Goal: Task Accomplishment & Management: Manage account settings

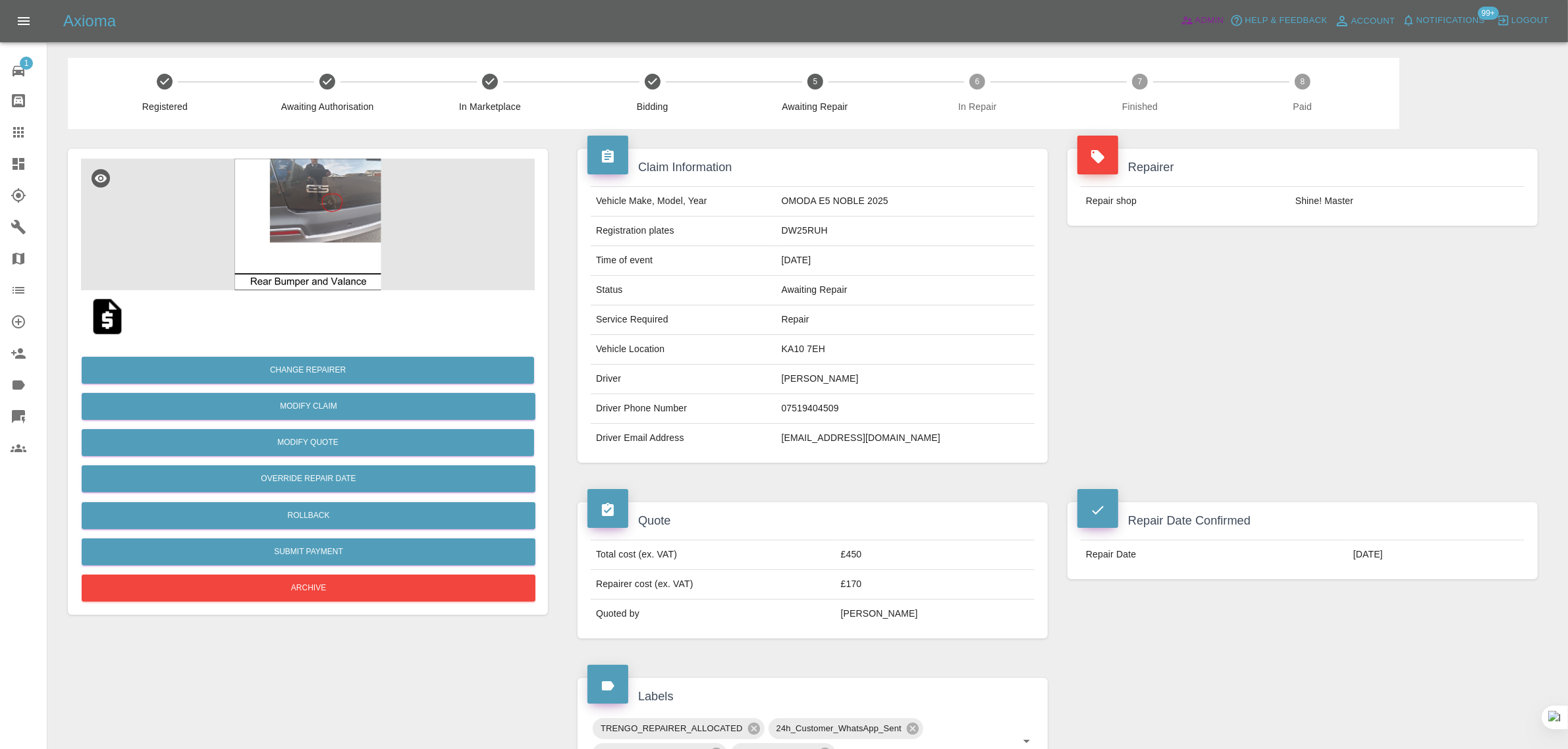
click at [1203, 20] on span "Admin" at bounding box center [1209, 20] width 29 height 15
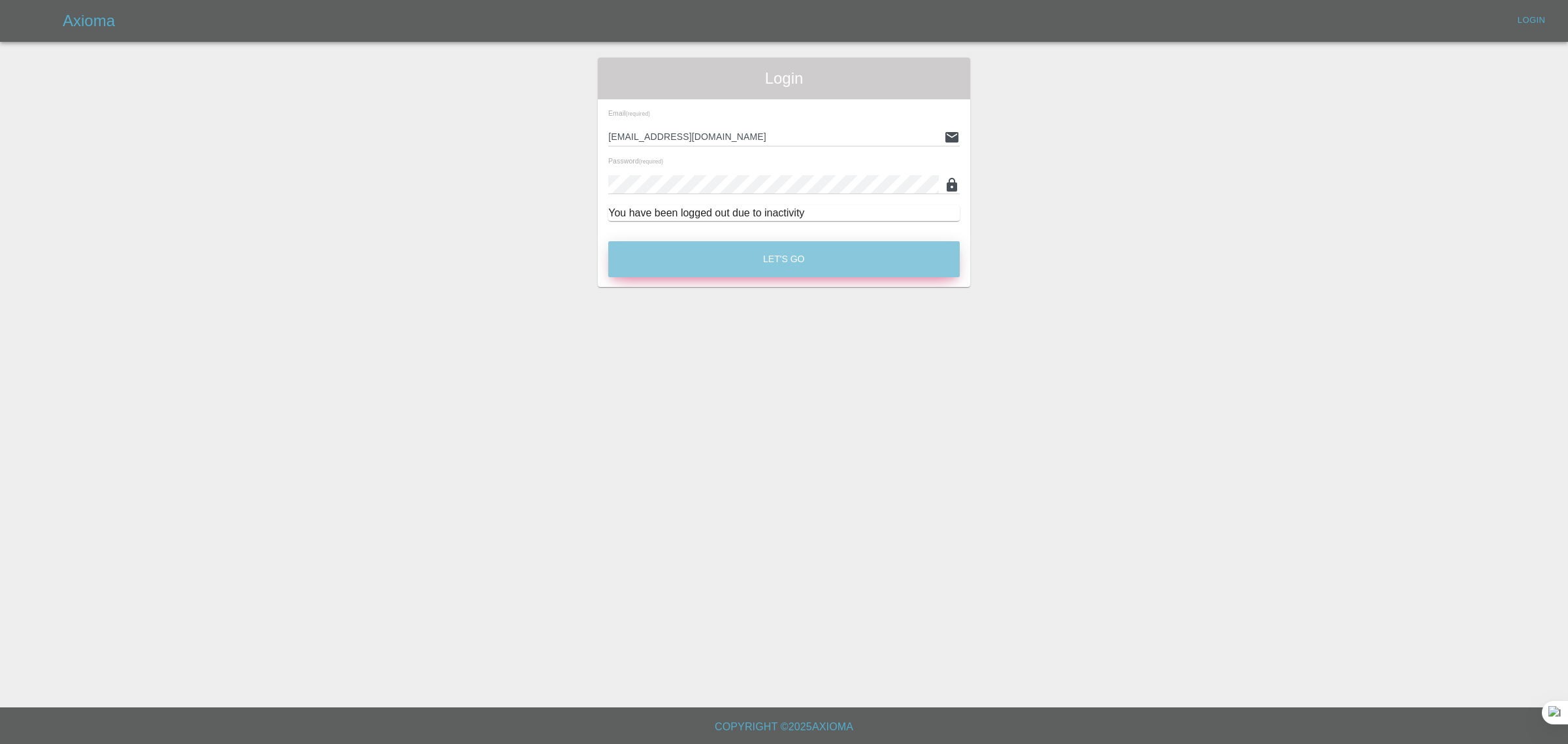
click at [716, 252] on button "Let's Go" at bounding box center [784, 259] width 352 height 35
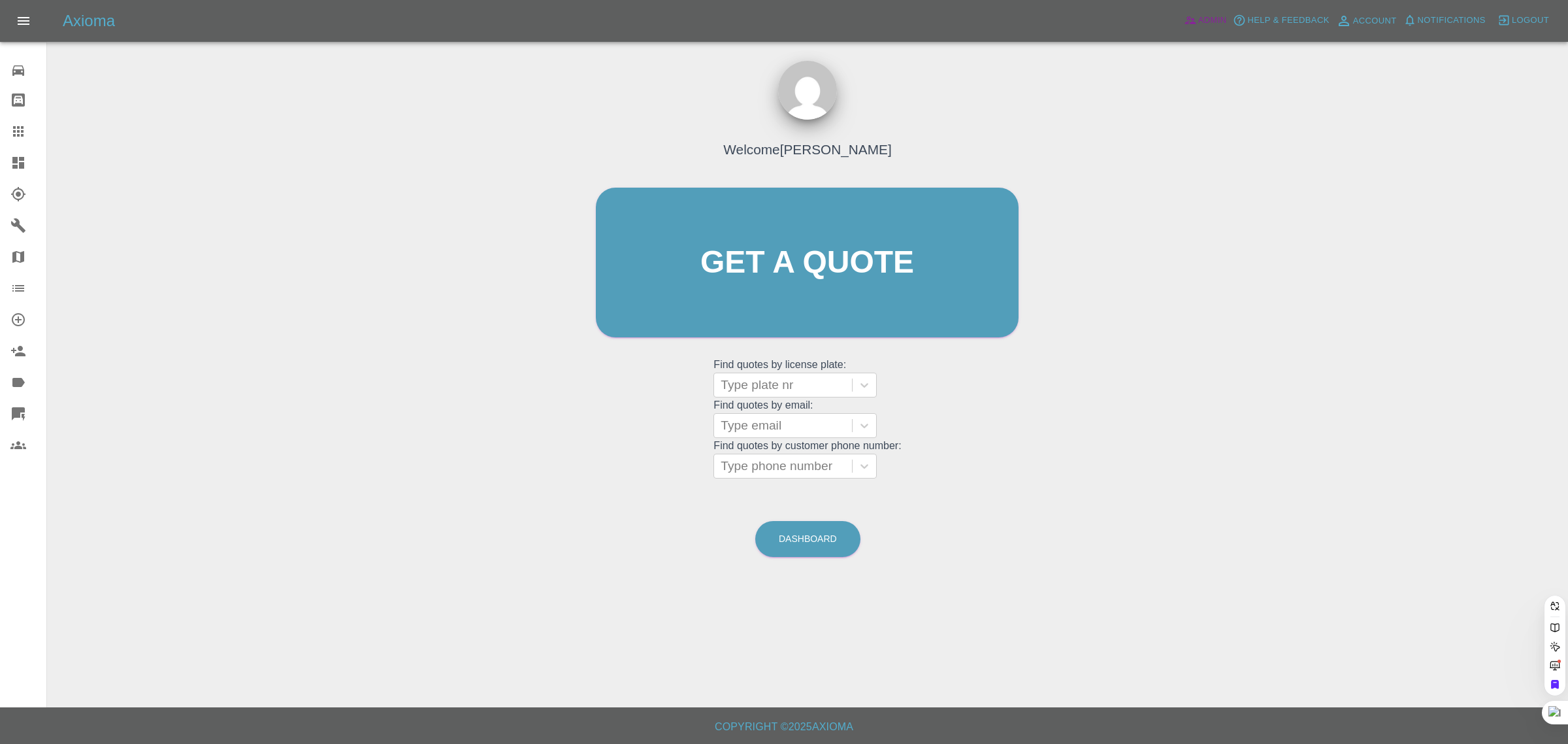
click at [1208, 22] on span "Admin" at bounding box center [1212, 20] width 29 height 15
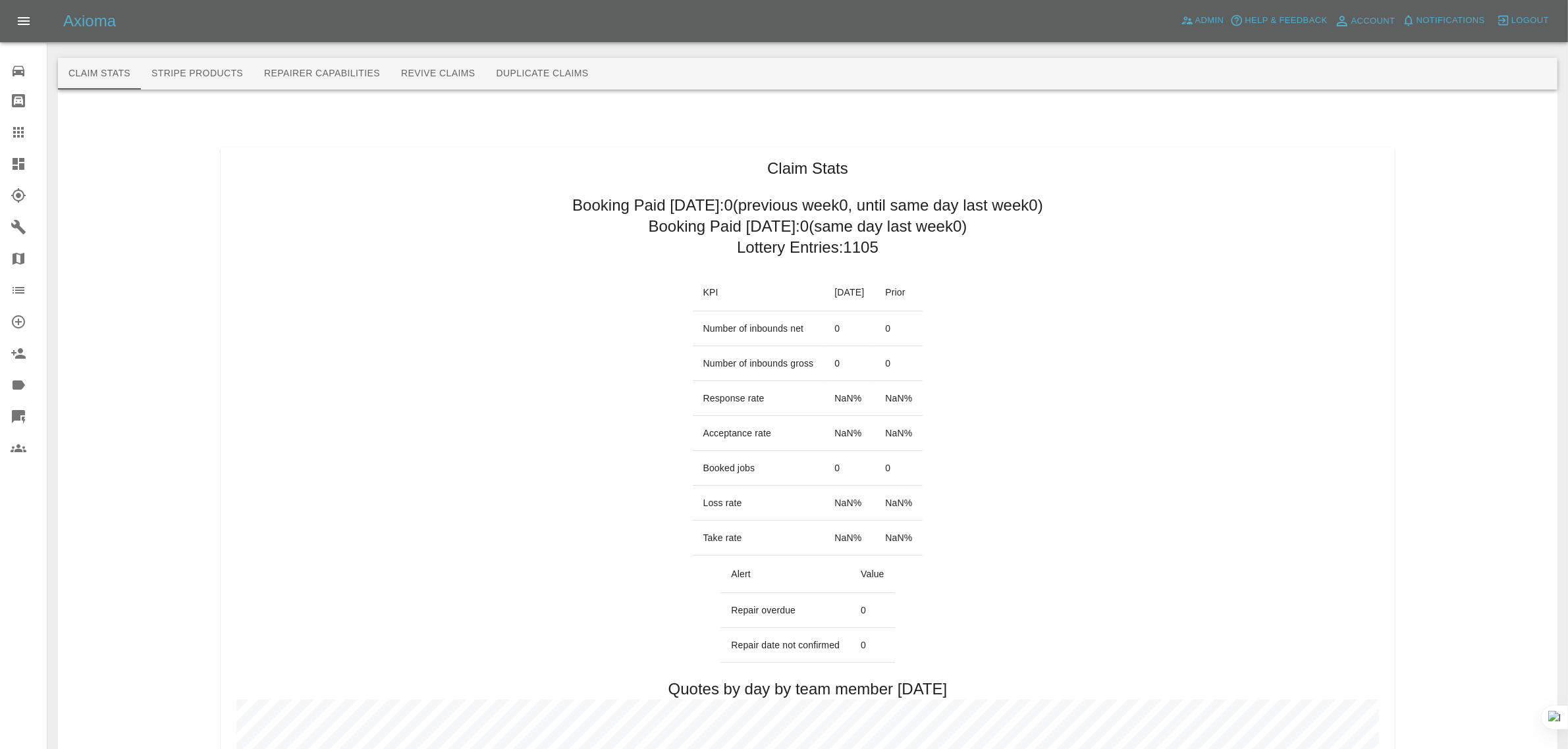
click at [453, 73] on button "Revive Claims" at bounding box center [438, 73] width 95 height 32
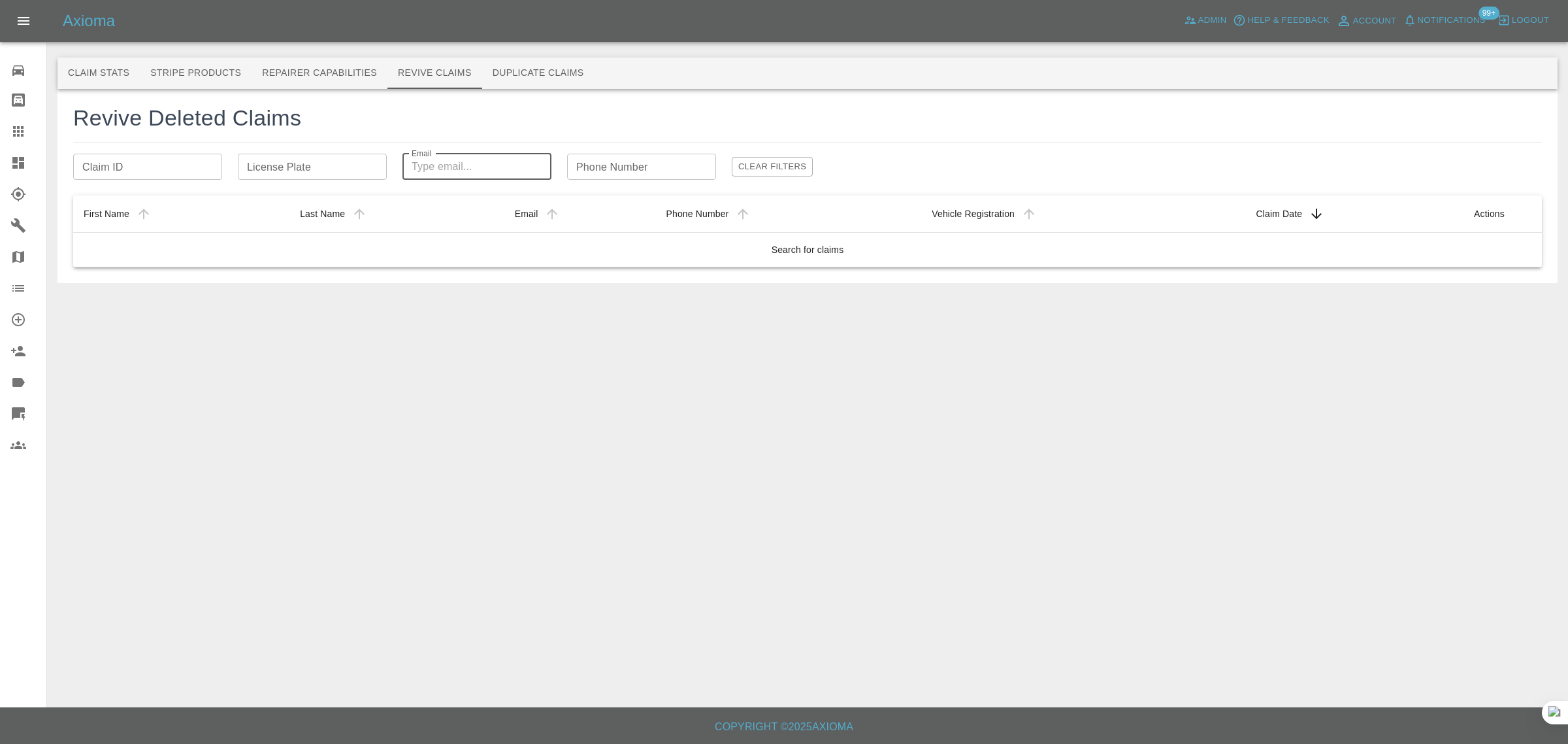
click at [419, 164] on div "Email Email" at bounding box center [477, 167] width 149 height 27
paste input "matthewover05@gmail.com"
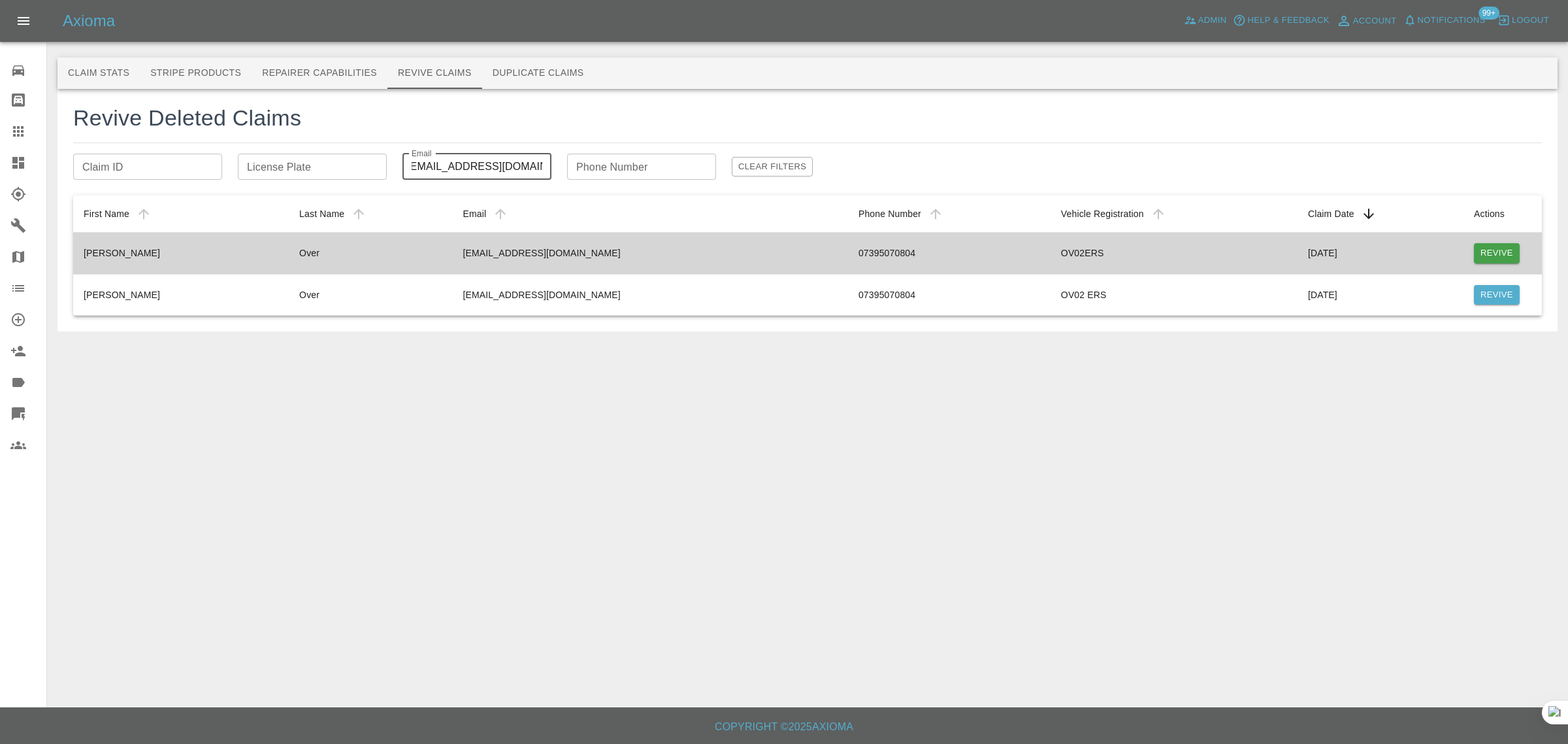
type input "matthewover05@gmail.com"
click at [1486, 252] on button "Revive" at bounding box center [1497, 253] width 45 height 21
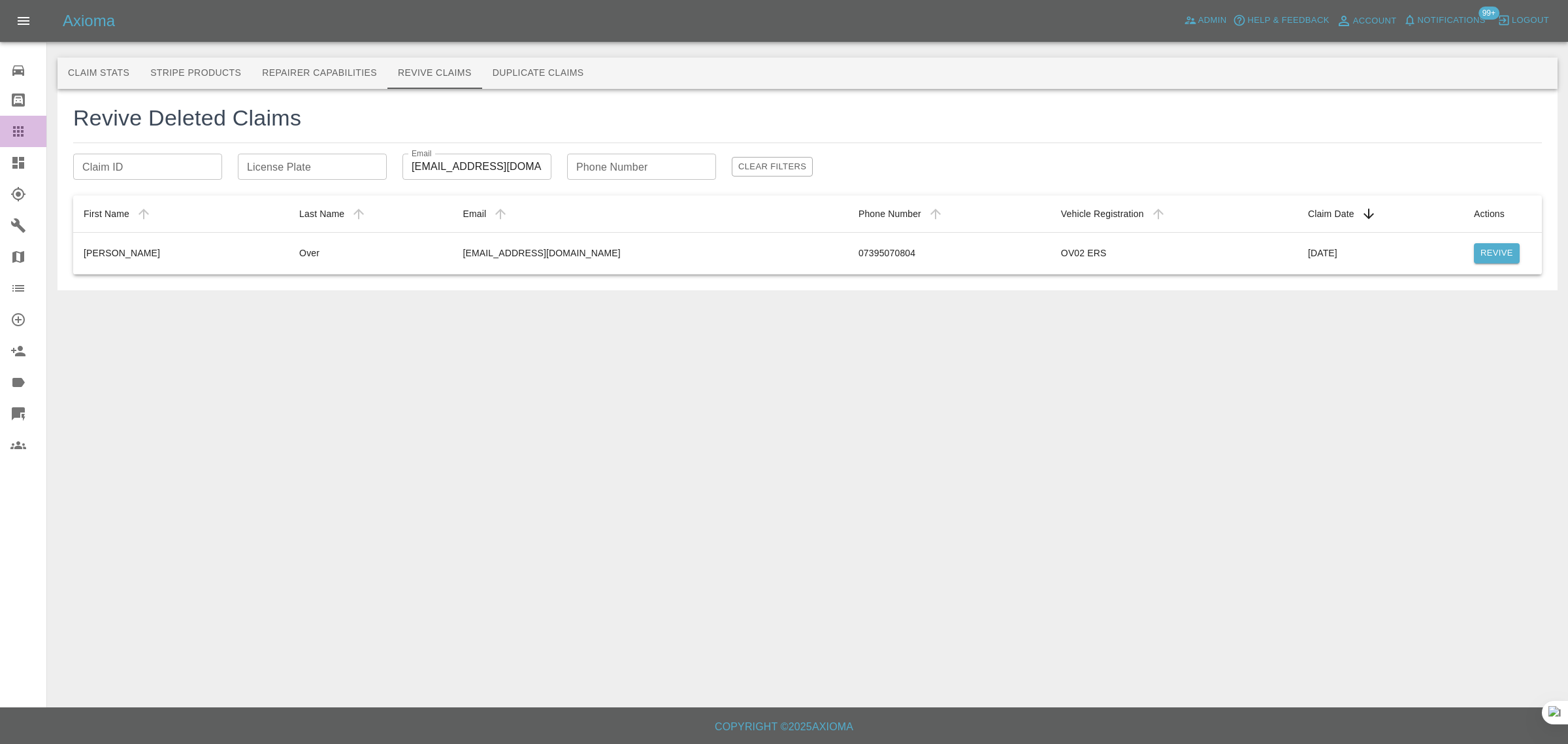
click at [20, 131] on icon at bounding box center [19, 131] width 16 height 16
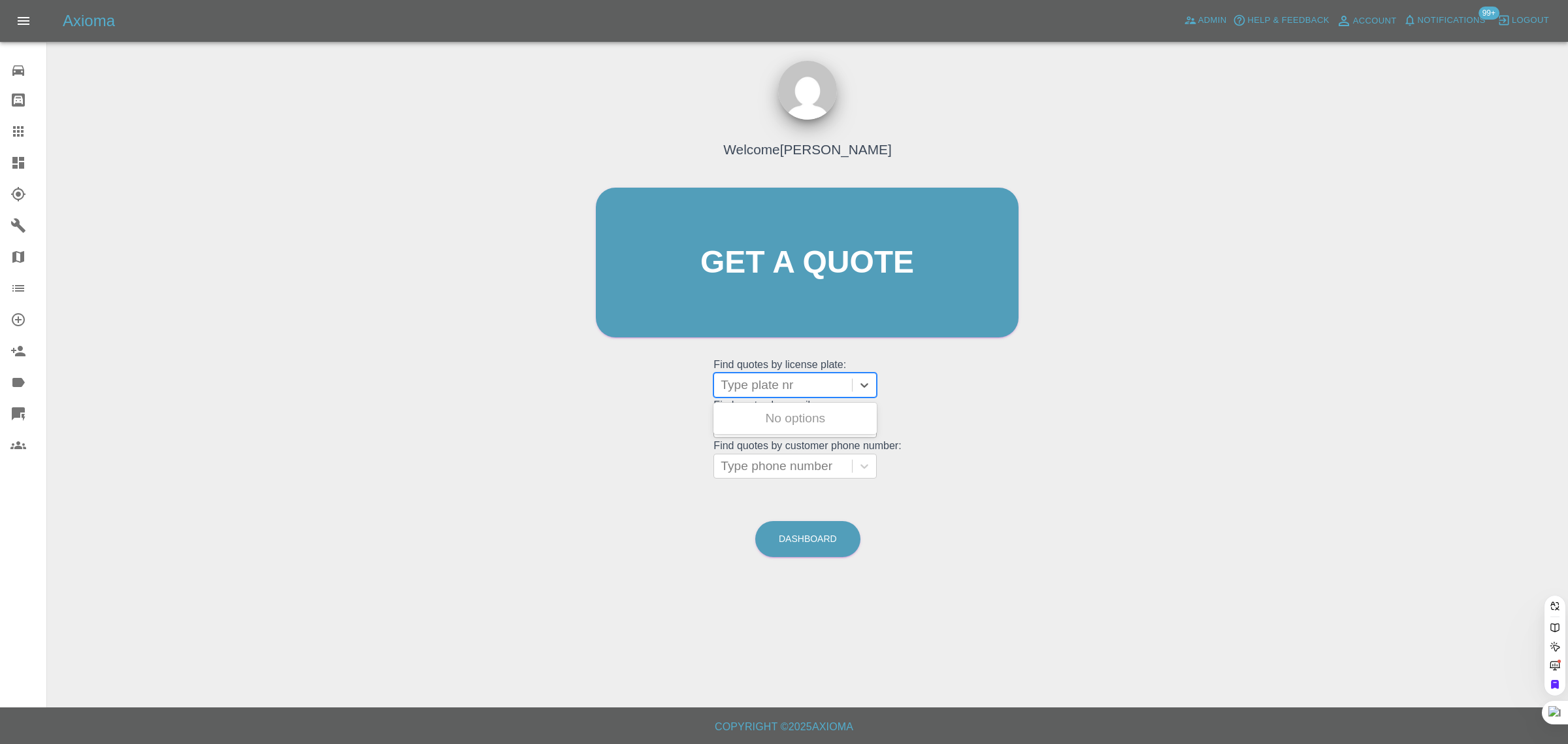
click at [743, 383] on div at bounding box center [783, 385] width 125 height 19
click at [626, 404] on div "Welcome Saleem Anwar Get a quote Get a quote Find quotes by license plate: Use …" at bounding box center [807, 288] width 450 height 395
click at [758, 419] on div at bounding box center [783, 426] width 125 height 19
paste input "bev.lagden@outlook.com"
type input "bev.lagden@outlook.com"
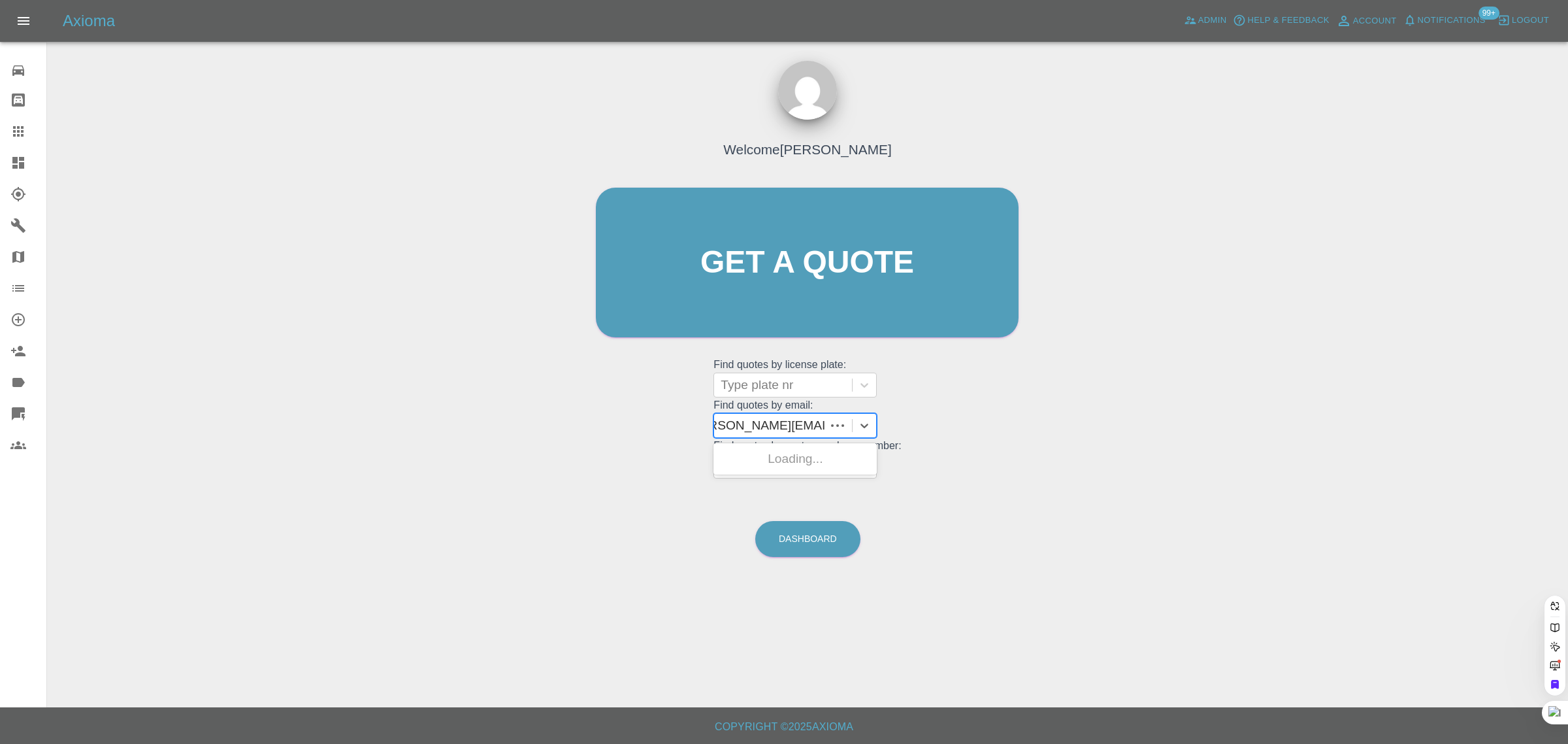
scroll to position [0, 13]
click at [824, 466] on div "KN19 WRU, Archived" at bounding box center [796, 459] width 163 height 27
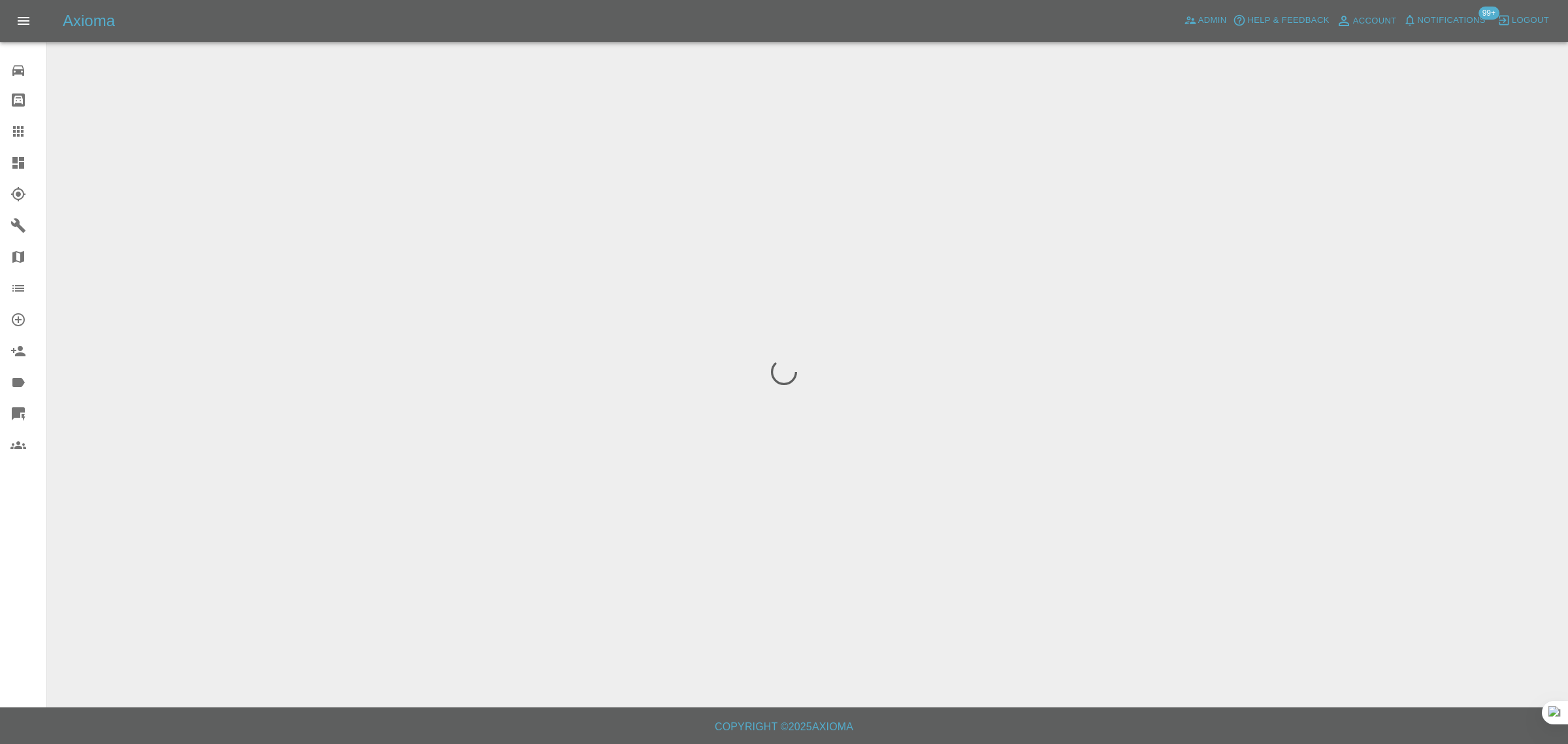
click at [11, 570] on div "0 Repair home Bodyshop home Claims Dashboard Explorer Garages Map Organization …" at bounding box center [24, 372] width 47 height 744
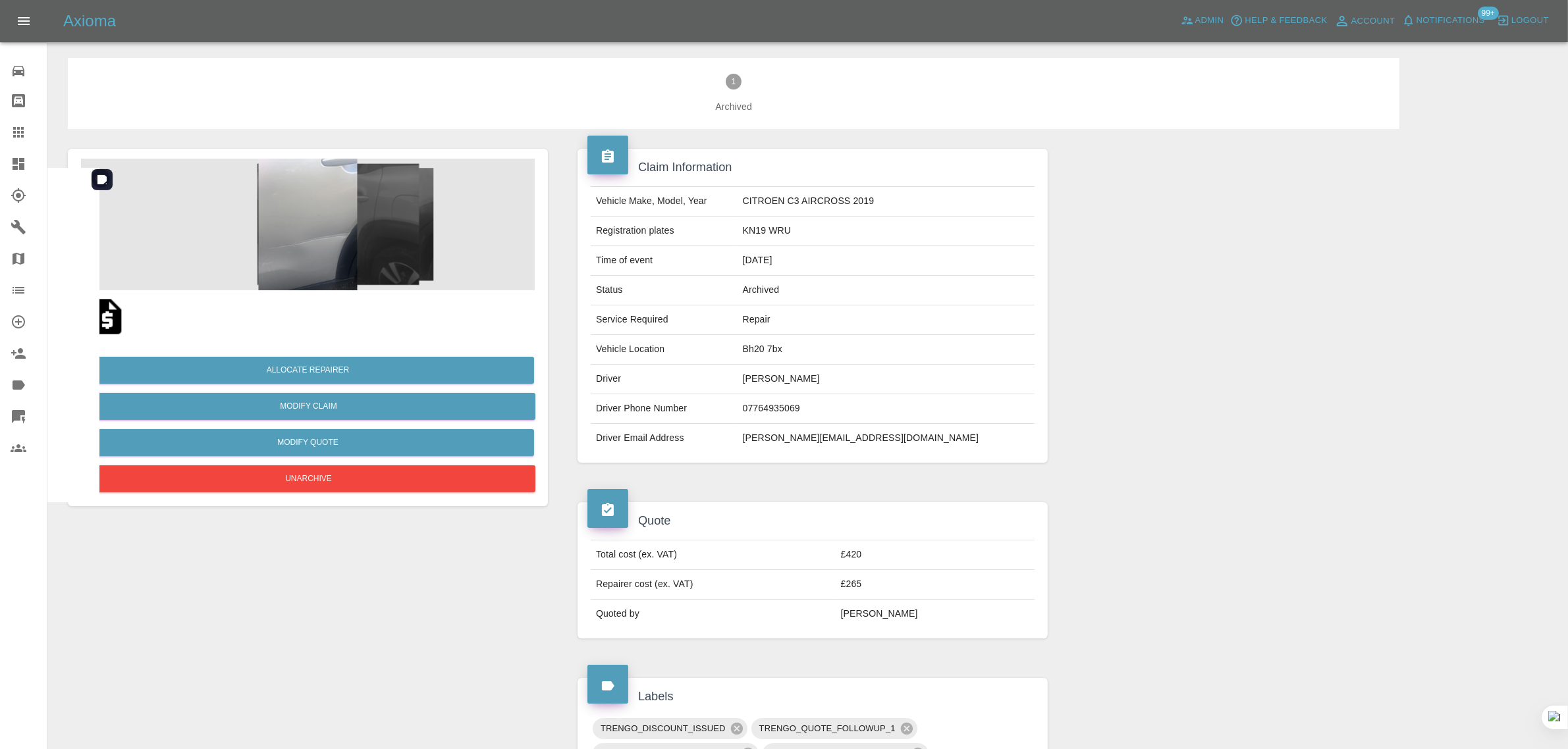
click at [310, 220] on img at bounding box center [308, 224] width 454 height 132
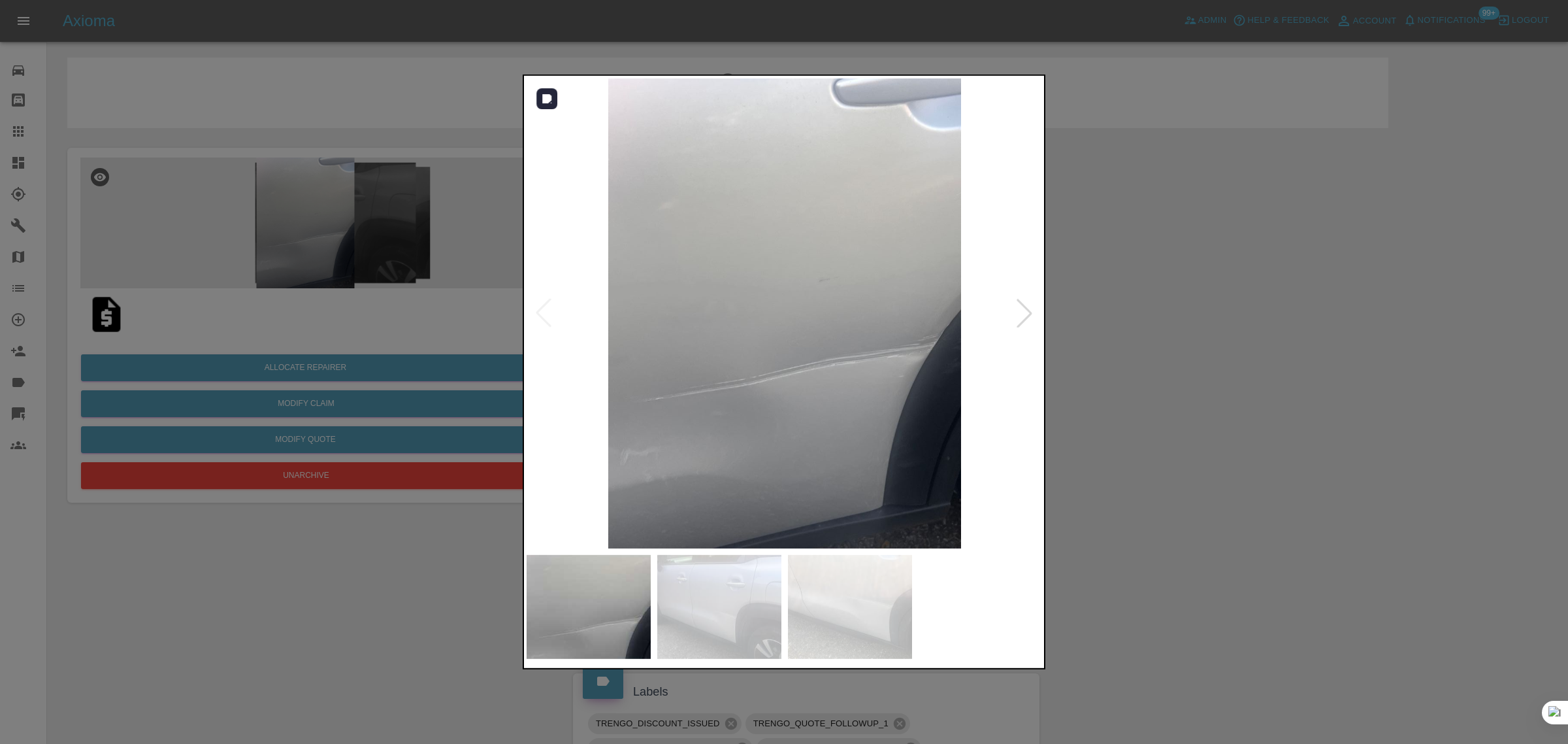
click at [1017, 309] on div at bounding box center [1024, 312] width 29 height 29
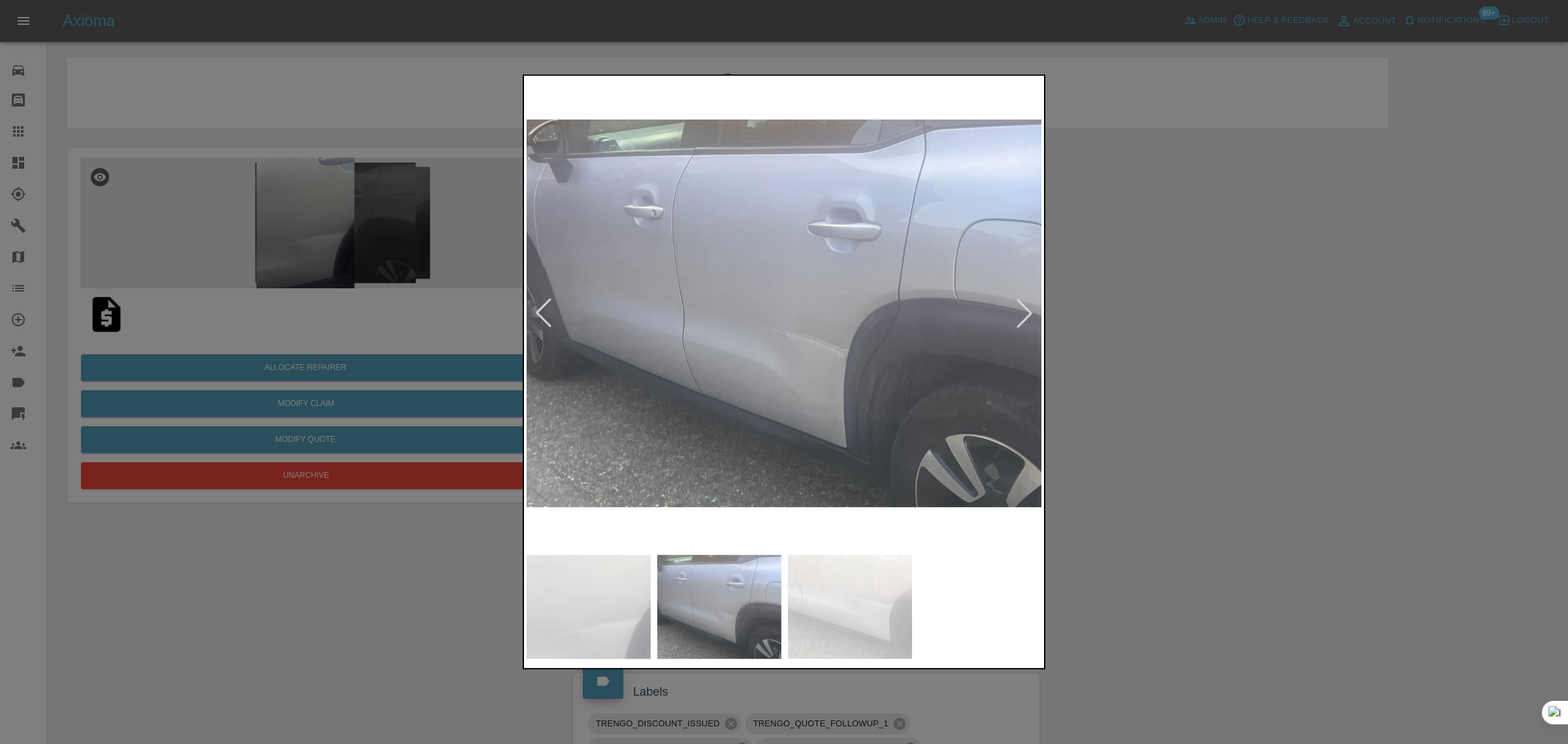
click at [1017, 309] on div at bounding box center [1024, 312] width 29 height 29
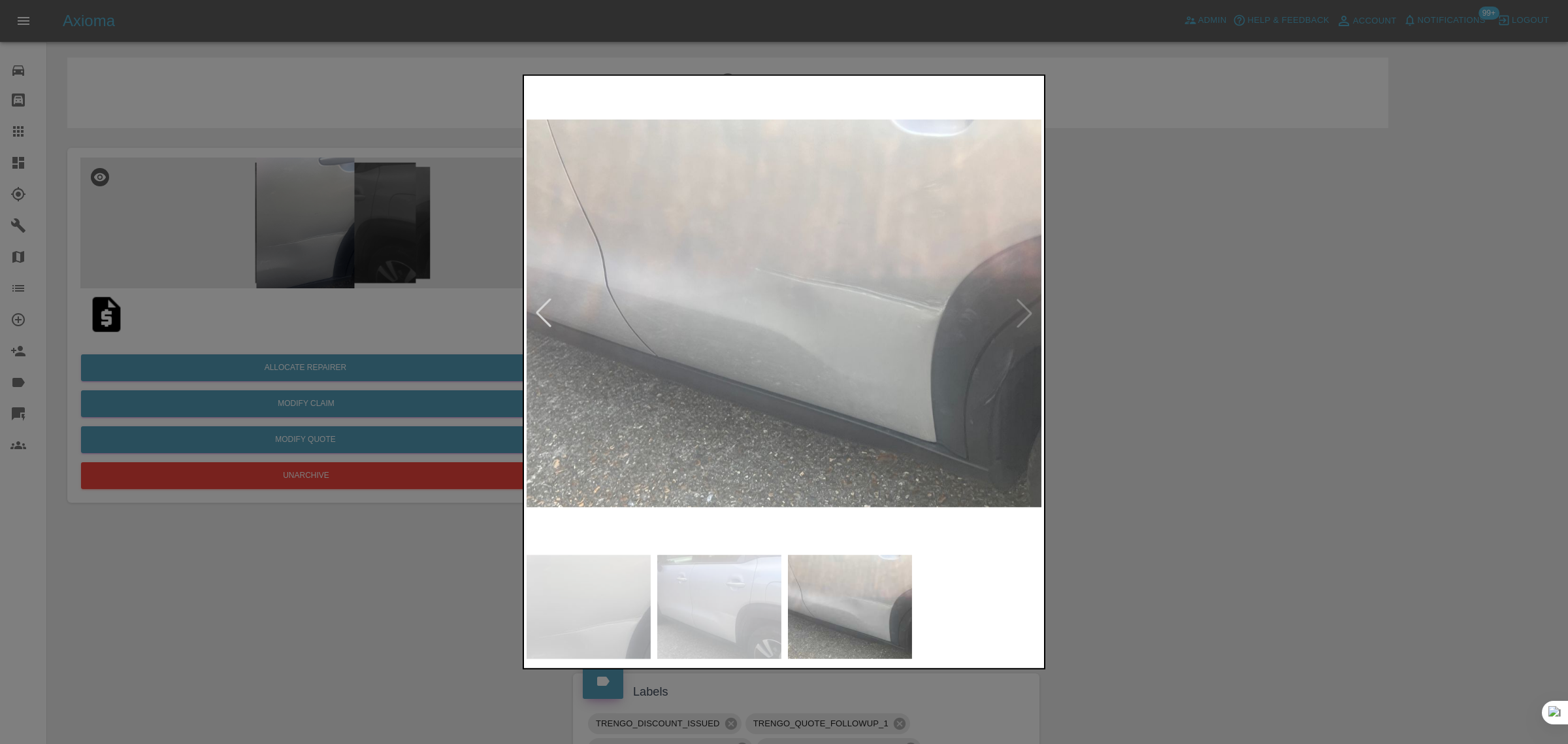
click at [1017, 309] on img at bounding box center [785, 313] width 516 height 470
drag, startPoint x: 1324, startPoint y: 311, endPoint x: 1289, endPoint y: 286, distance: 43.0
click at [1322, 311] on div at bounding box center [784, 372] width 1568 height 744
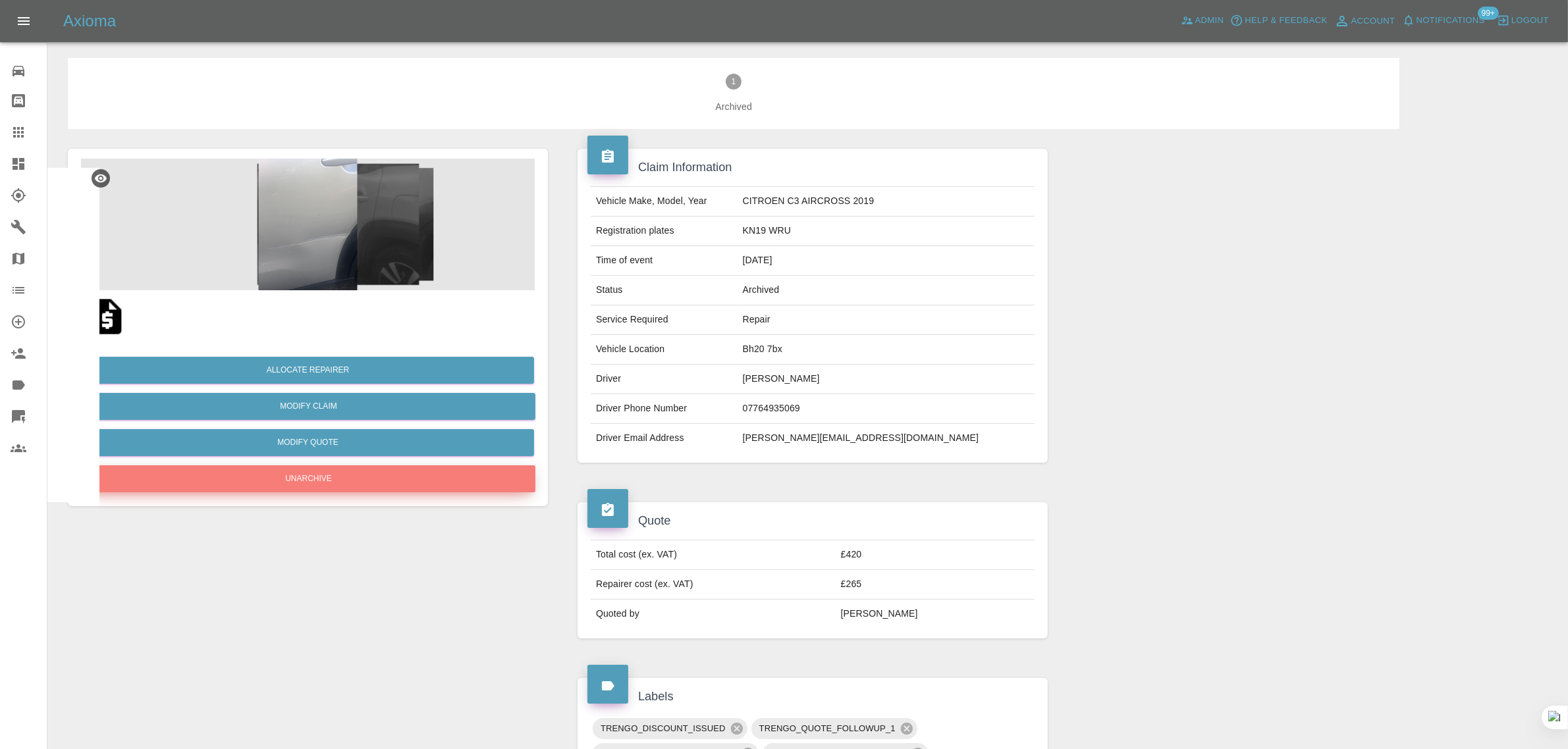
click at [307, 474] on button "Unarchive" at bounding box center [308, 478] width 454 height 27
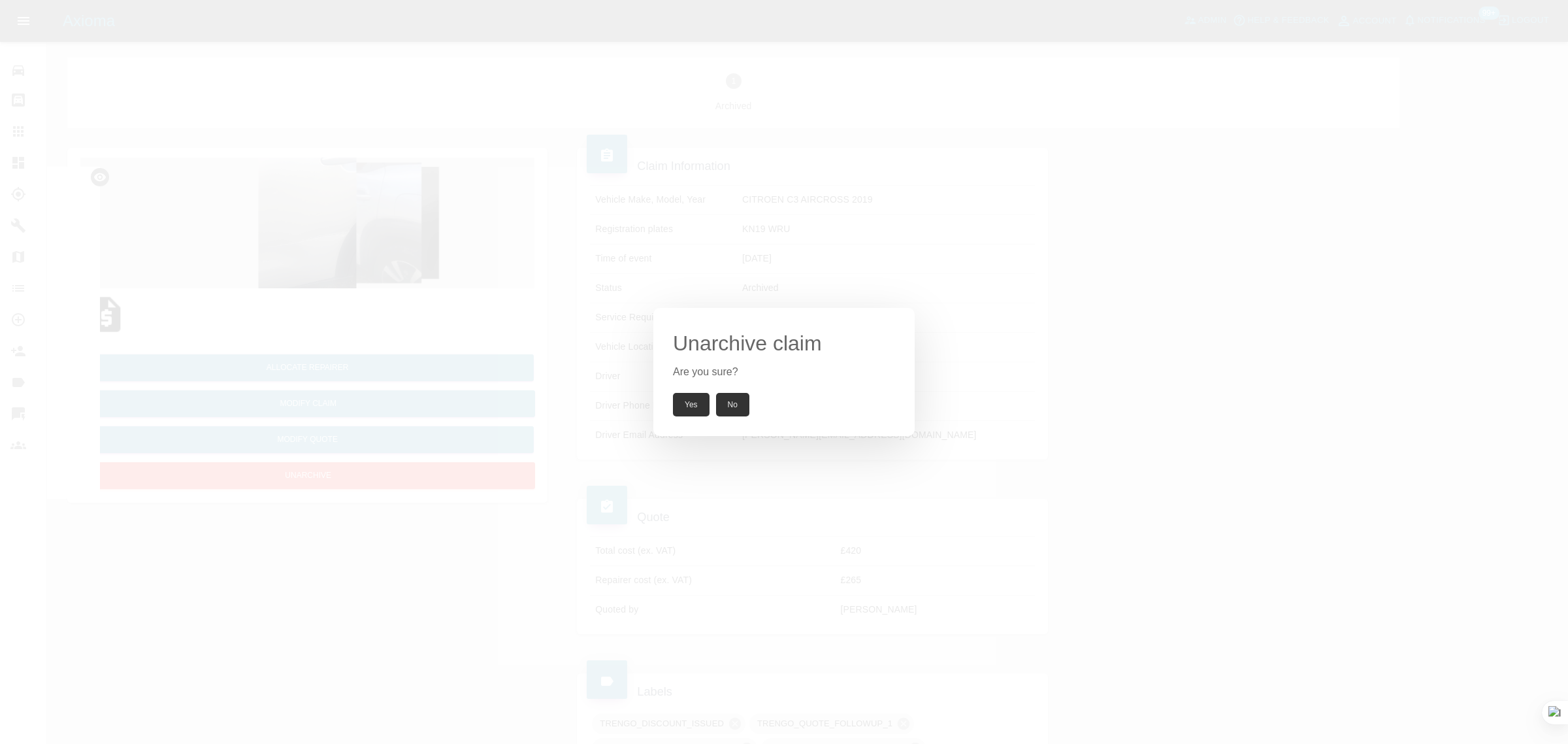
click at [694, 402] on button "Yes" at bounding box center [690, 405] width 36 height 24
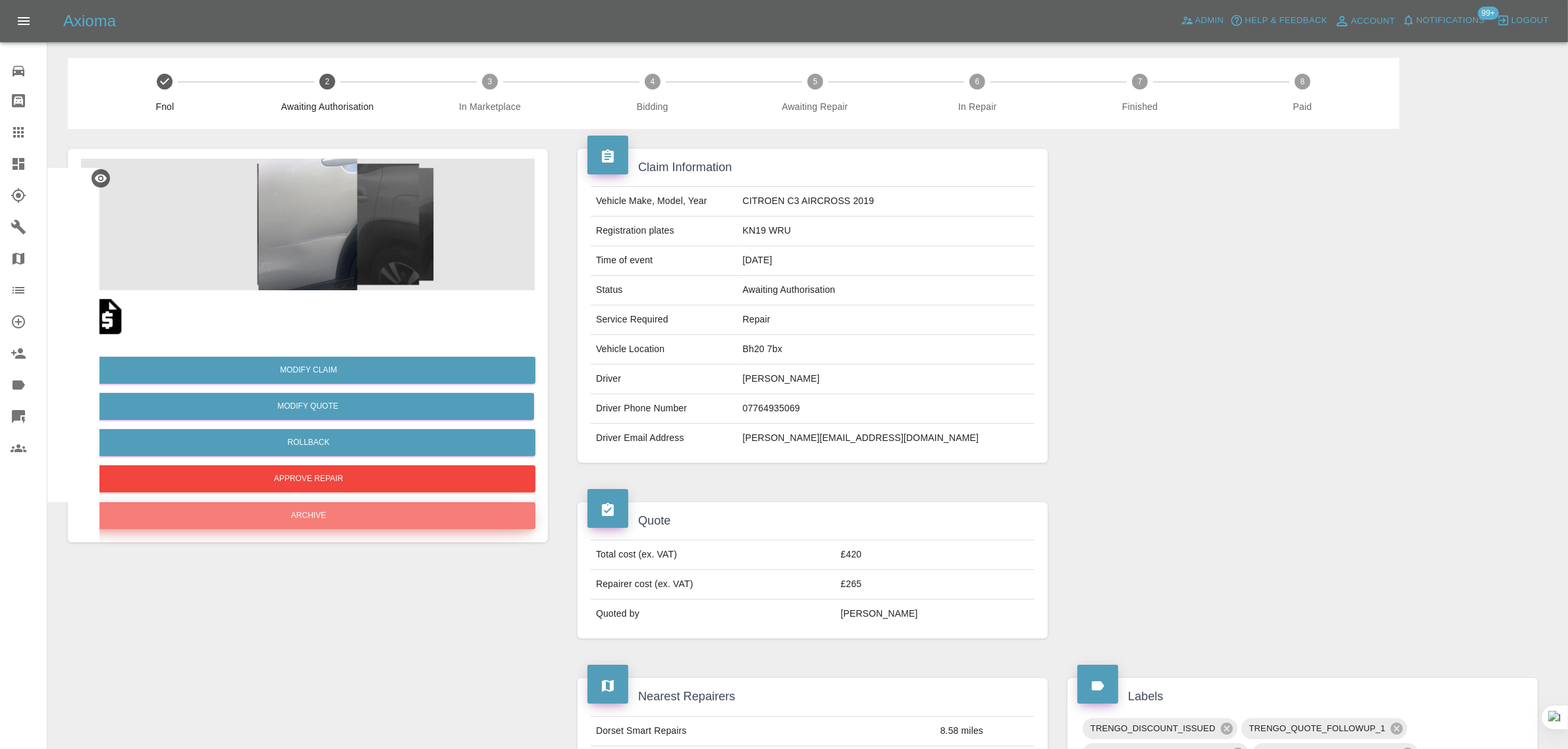
click at [302, 514] on button "Archive" at bounding box center [308, 515] width 454 height 27
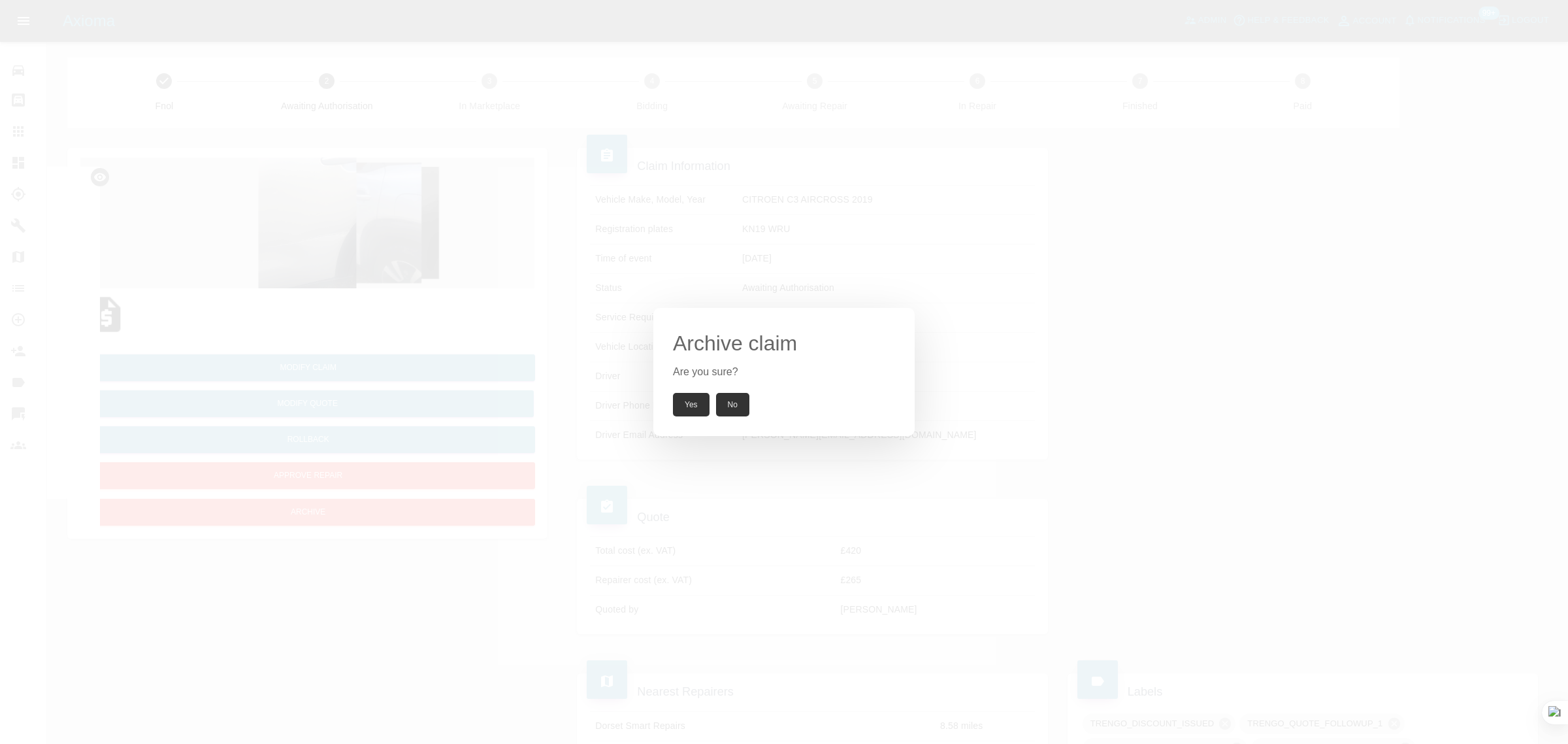
click at [690, 406] on button "Yes" at bounding box center [690, 405] width 36 height 24
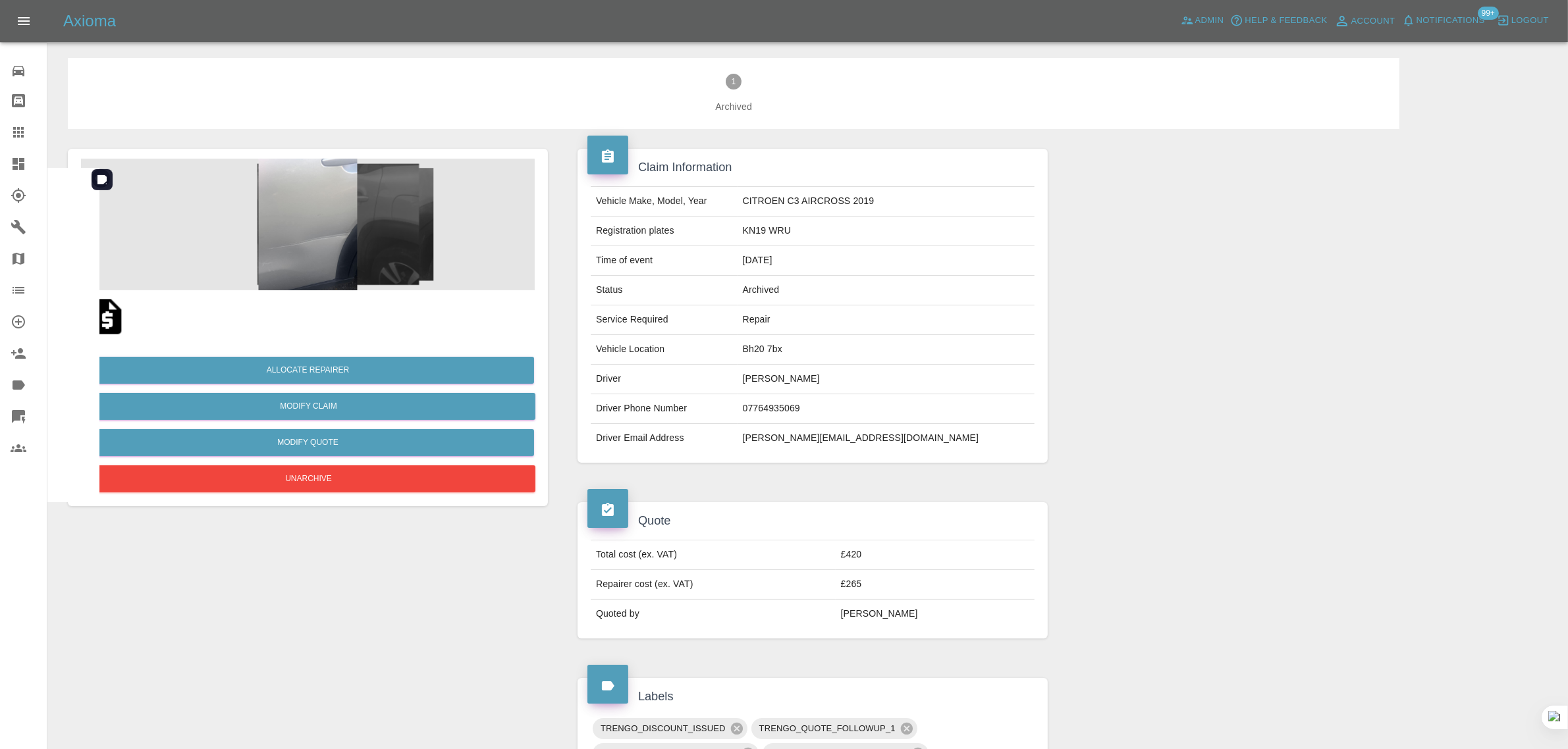
click at [371, 280] on img at bounding box center [308, 224] width 454 height 132
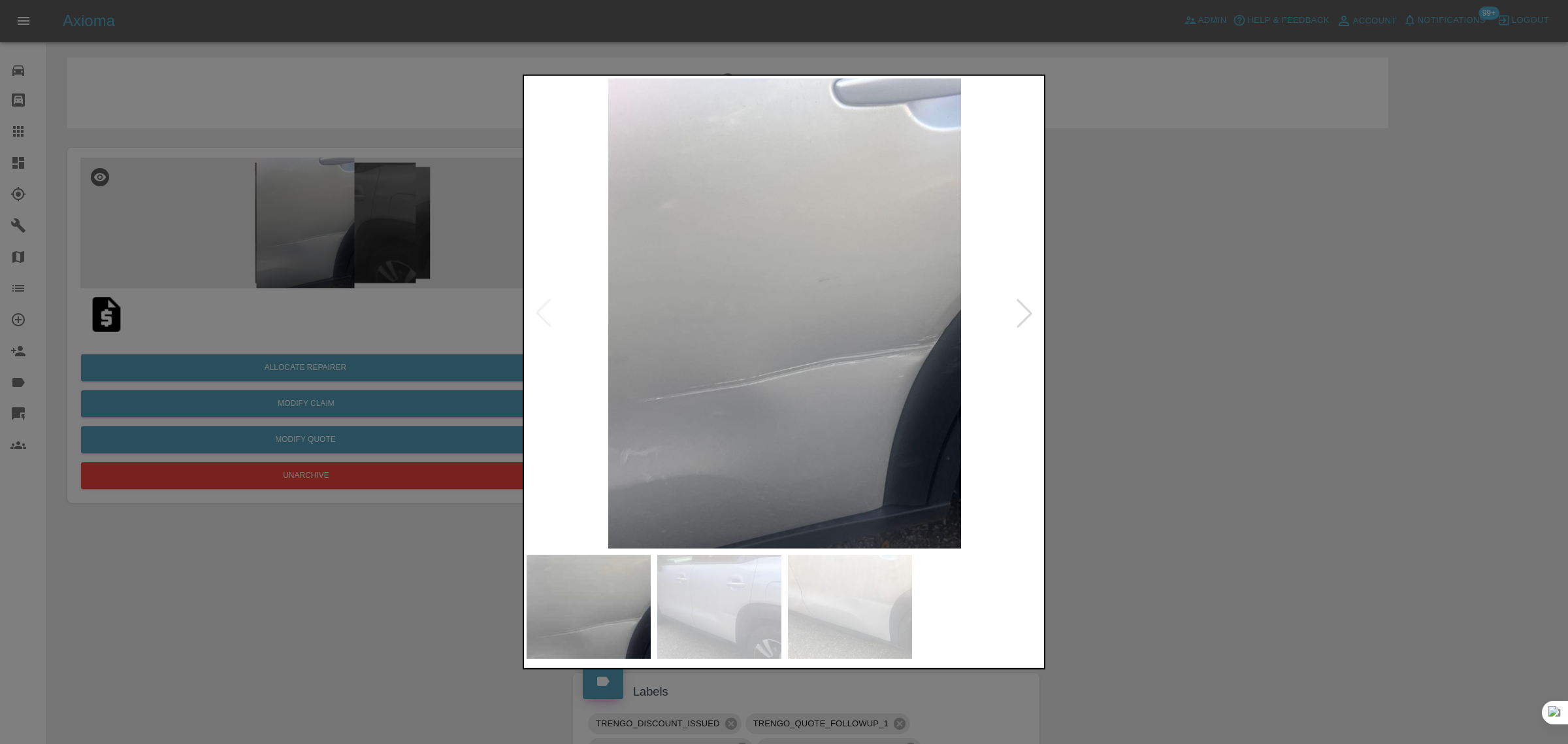
click at [1194, 384] on div at bounding box center [784, 372] width 1568 height 744
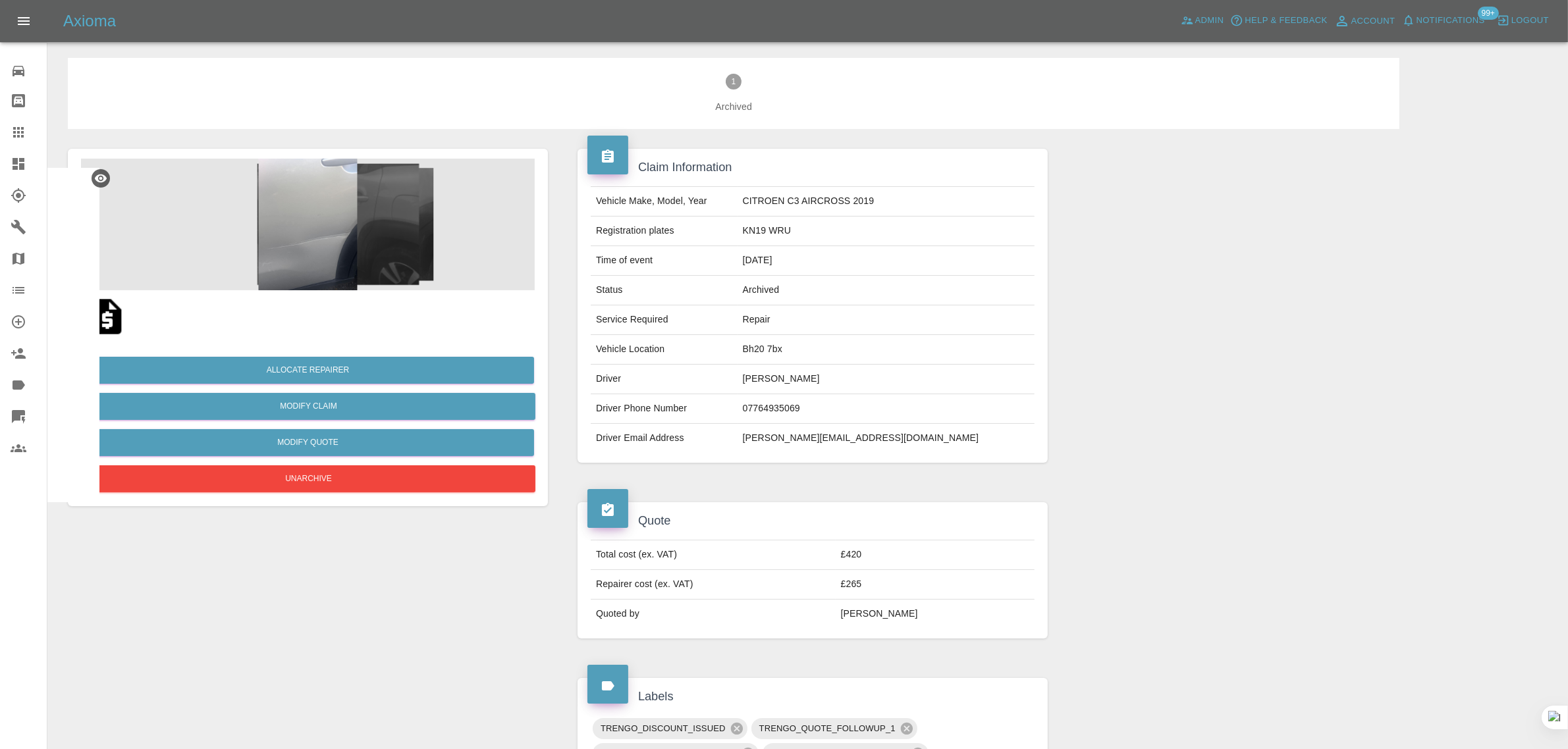
click at [21, 133] on icon at bounding box center [18, 132] width 11 height 11
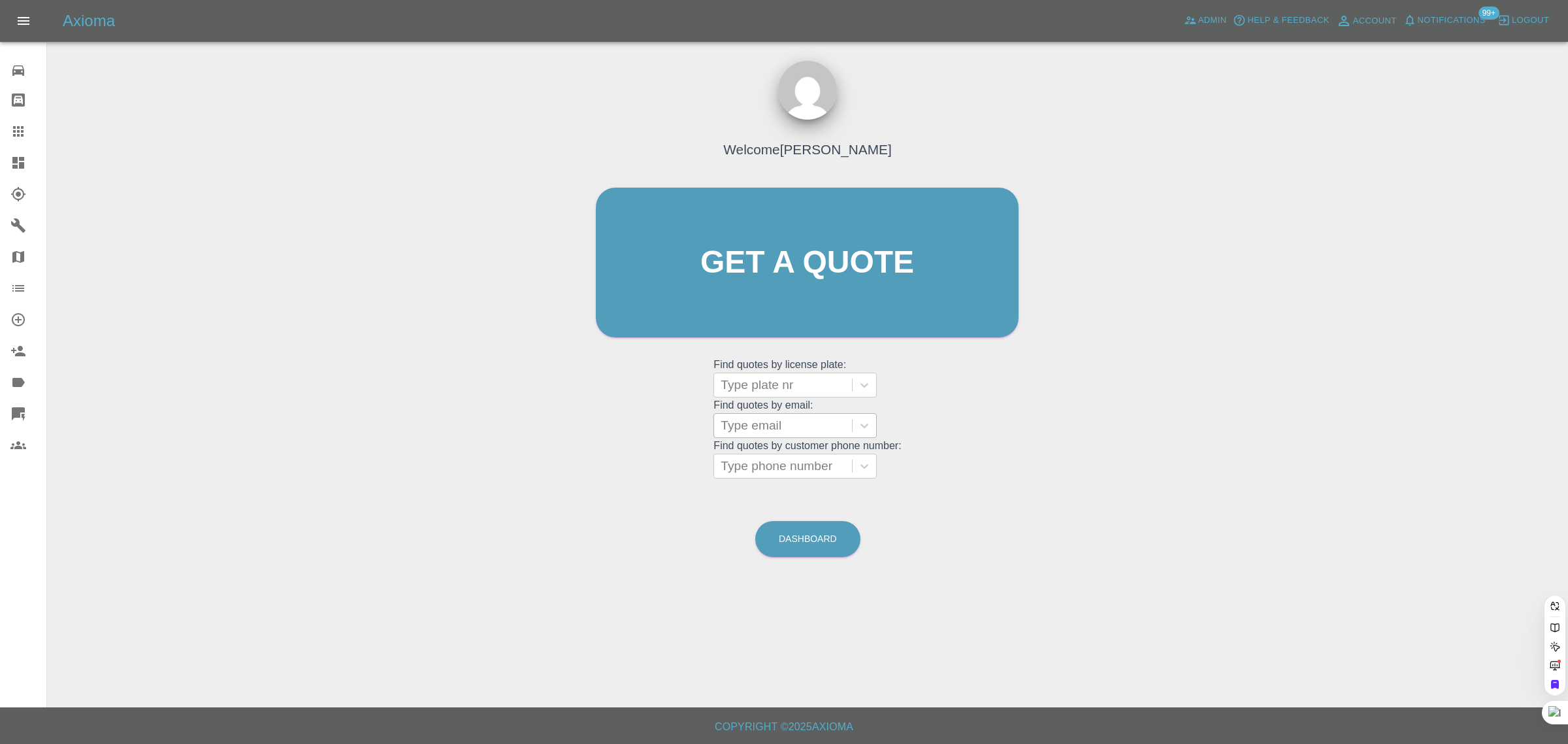
click at [788, 434] on div at bounding box center [783, 426] width 125 height 19
paste input "elle.newton4@nhs.net"
type input "elle.newton4@nhs.net"
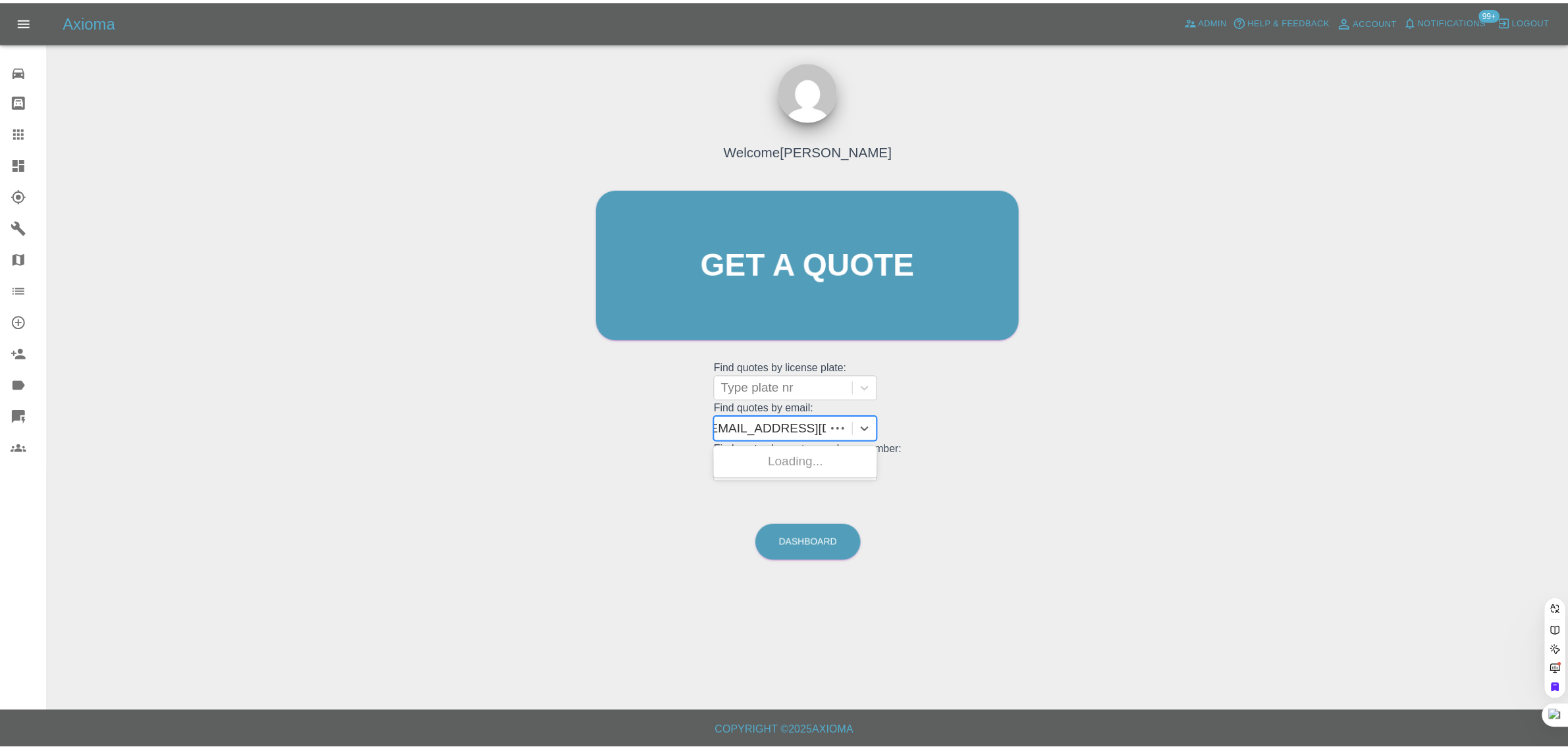
scroll to position [0, 0]
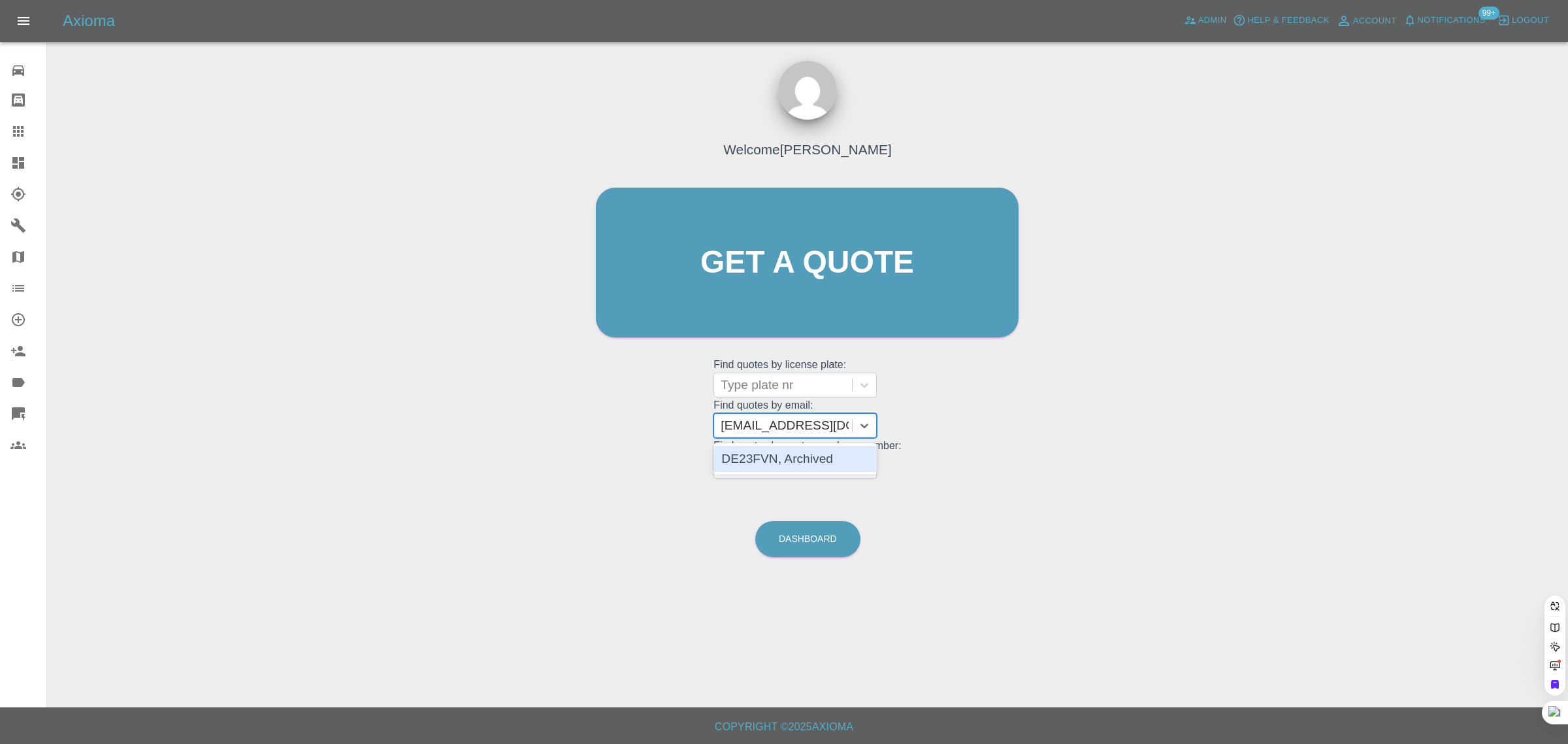
click at [781, 445] on div "DE23FVN, Archived" at bounding box center [796, 459] width 163 height 32
click at [776, 455] on div "DE23FVN, Archived" at bounding box center [796, 459] width 163 height 27
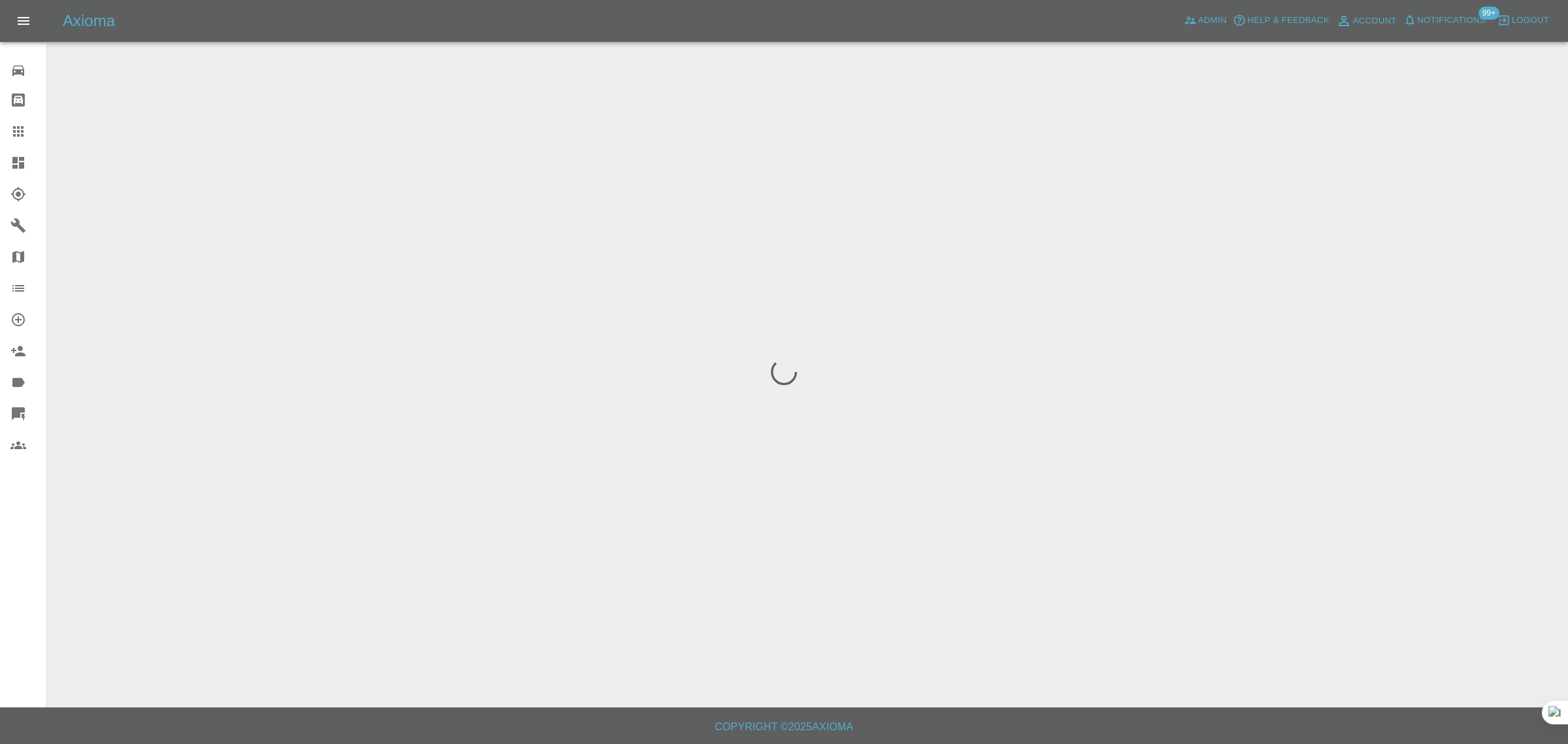
click at [39, 564] on div "0 Repair home Bodyshop home Claims Dashboard Explorer Garages Map Organization …" at bounding box center [24, 372] width 47 height 744
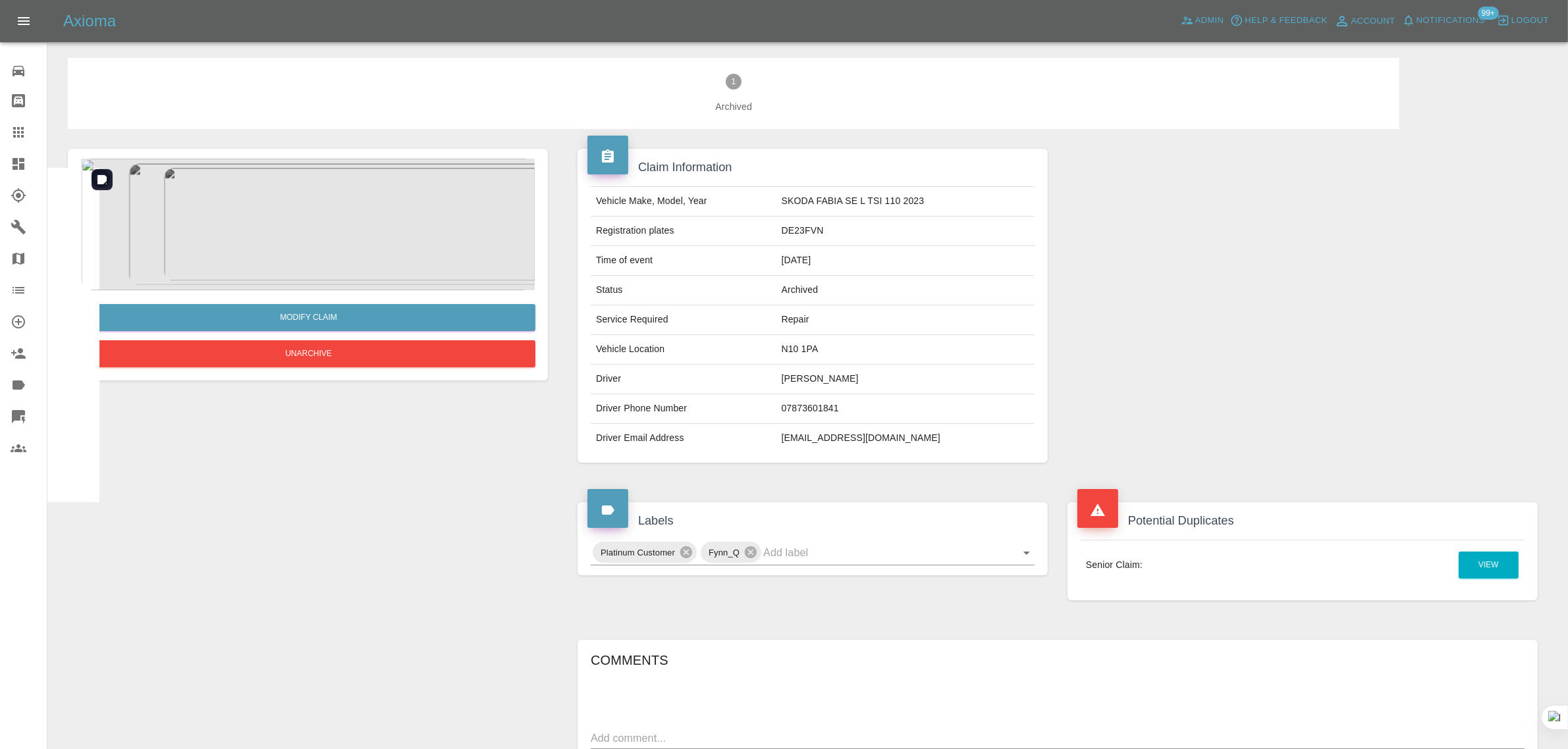
click at [330, 240] on img at bounding box center [308, 224] width 454 height 132
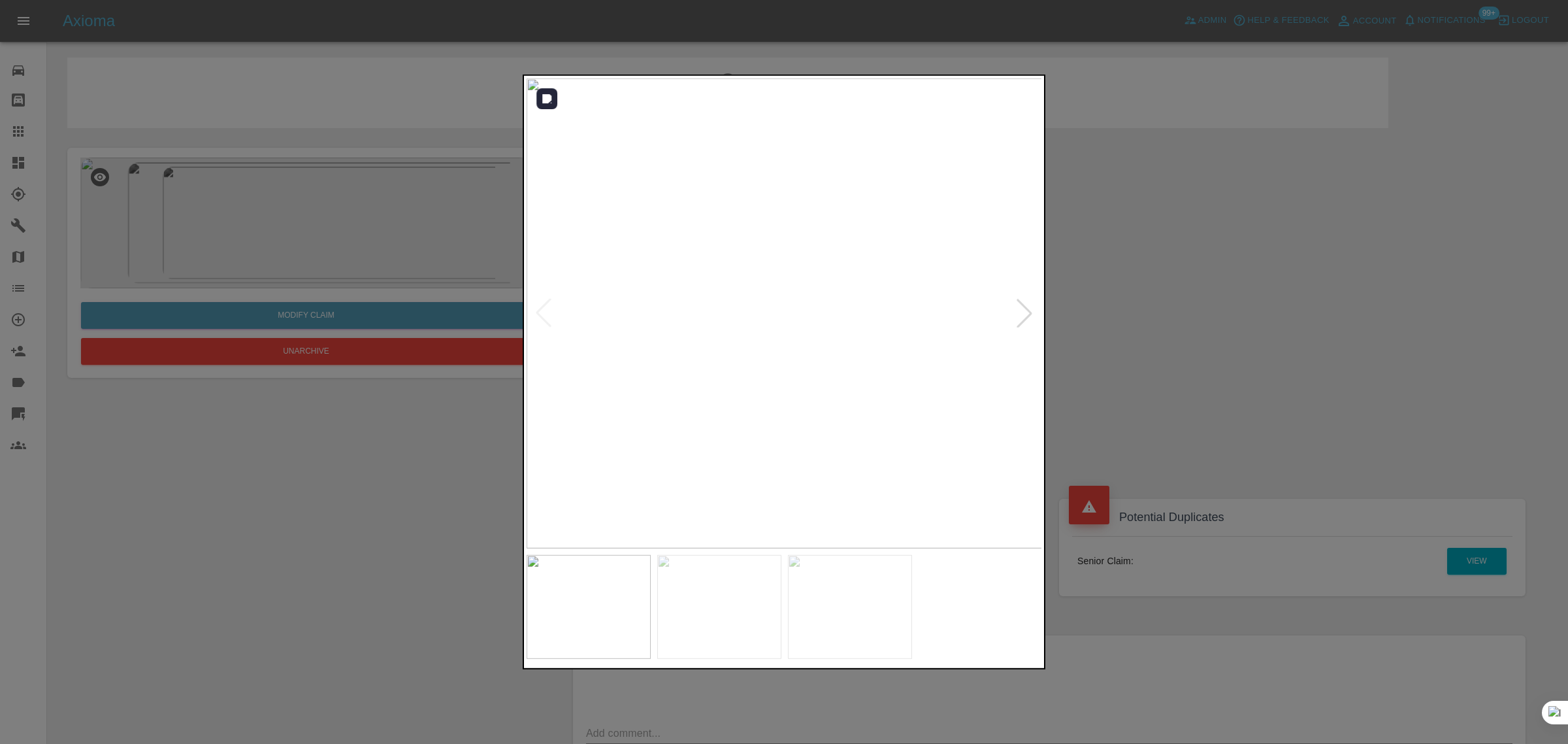
click at [1027, 311] on div at bounding box center [1024, 312] width 29 height 29
click at [1027, 311] on img at bounding box center [785, 313] width 516 height 470
drag, startPoint x: 1186, startPoint y: 297, endPoint x: 991, endPoint y: 281, distance: 195.7
click at [1188, 297] on div at bounding box center [784, 372] width 1568 height 744
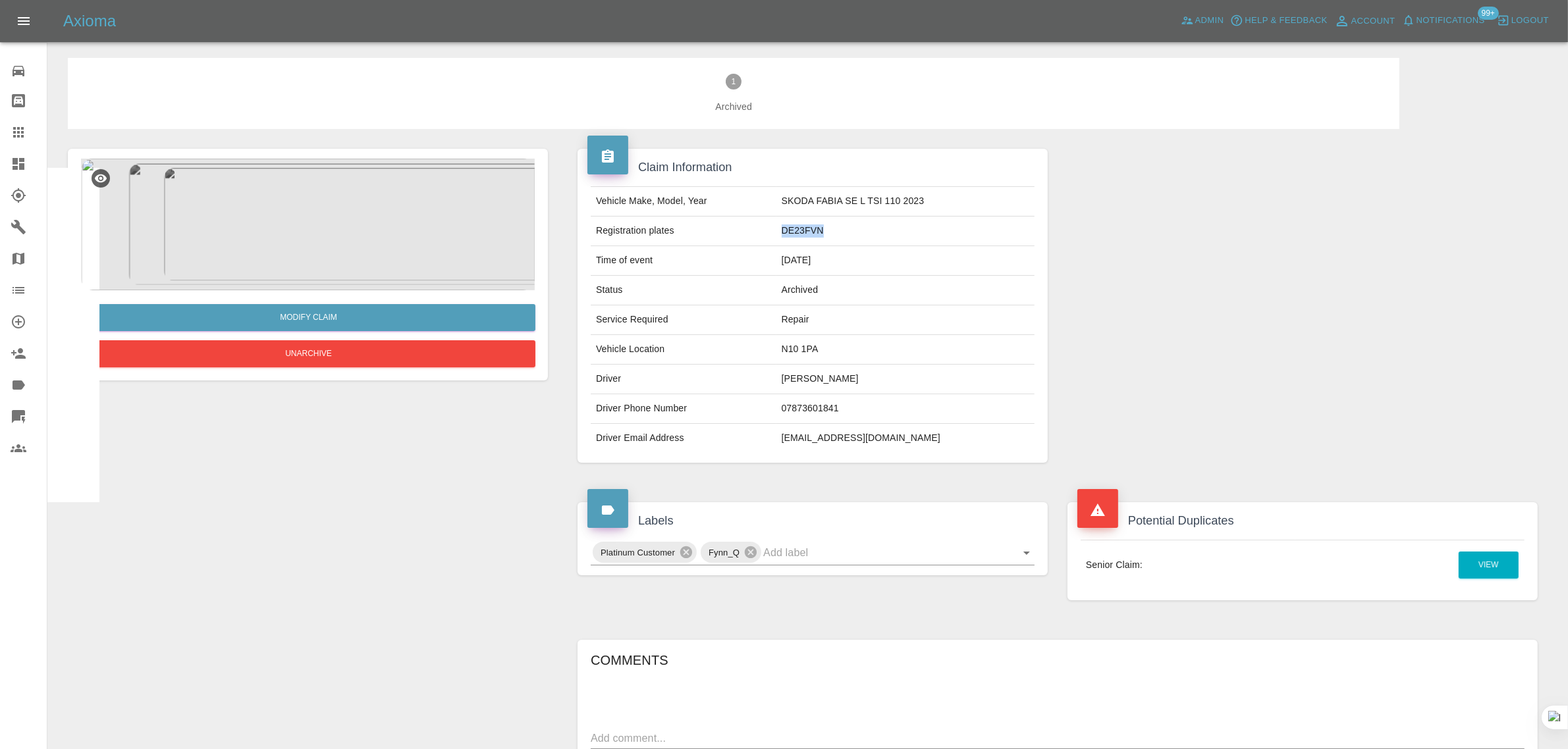
drag, startPoint x: 789, startPoint y: 228, endPoint x: 875, endPoint y: 241, distance: 87.0
click at [875, 241] on td "DE23FVN" at bounding box center [905, 231] width 258 height 30
copy td "DE23FVN"
click at [17, 120] on link "Claims" at bounding box center [23, 132] width 47 height 32
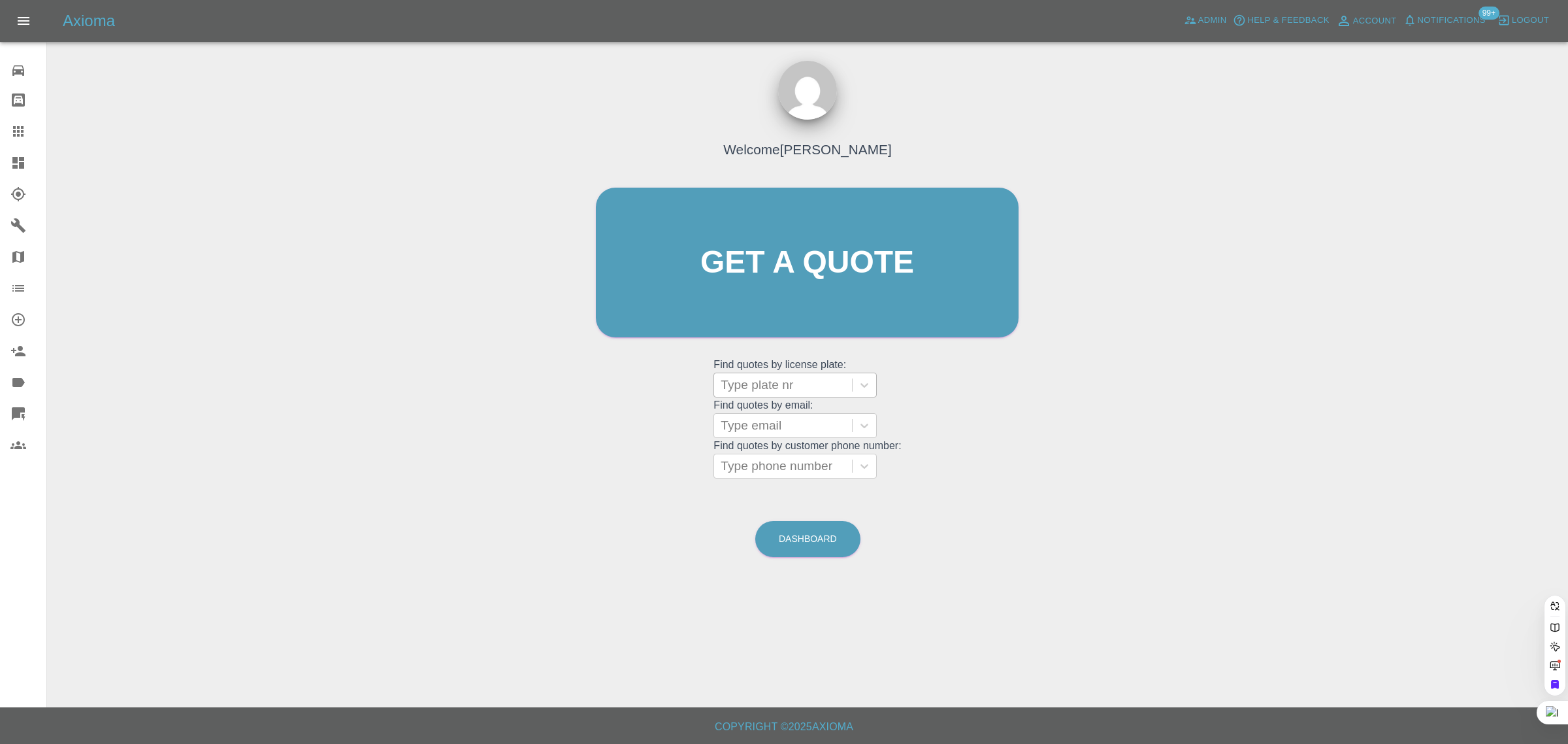
click at [768, 393] on div at bounding box center [783, 385] width 125 height 19
paste input "DE23FVN"
type input "DE23FVN"
click at [742, 451] on div "DE23FVN, Awaiting Authorisation" at bounding box center [796, 452] width 163 height 41
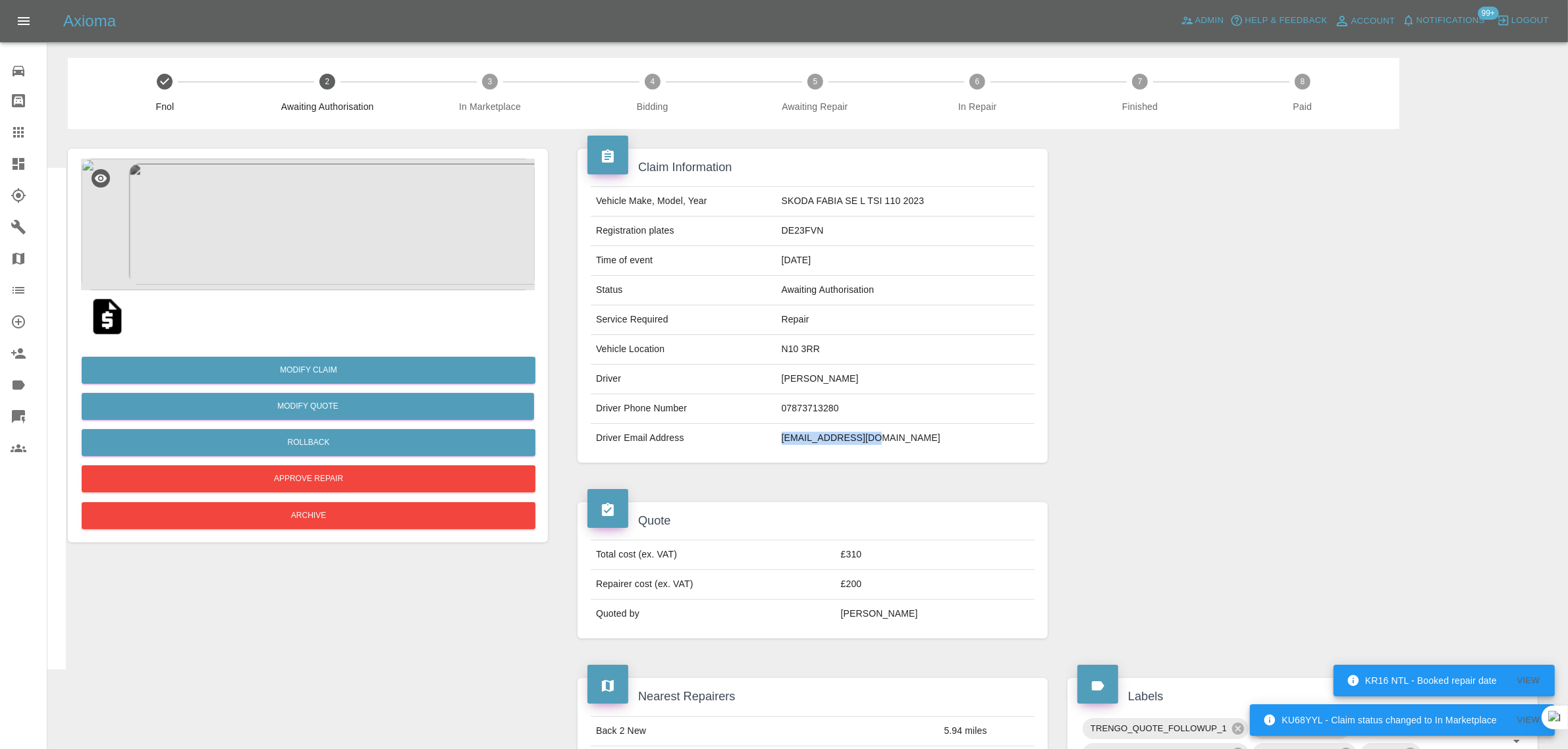
drag, startPoint x: 786, startPoint y: 444, endPoint x: 909, endPoint y: 439, distance: 123.1
click at [909, 439] on tr "Driver Email Address amorwong@gmail.com" at bounding box center [812, 437] width 444 height 29
copy tr "amorwong@gmail.com"
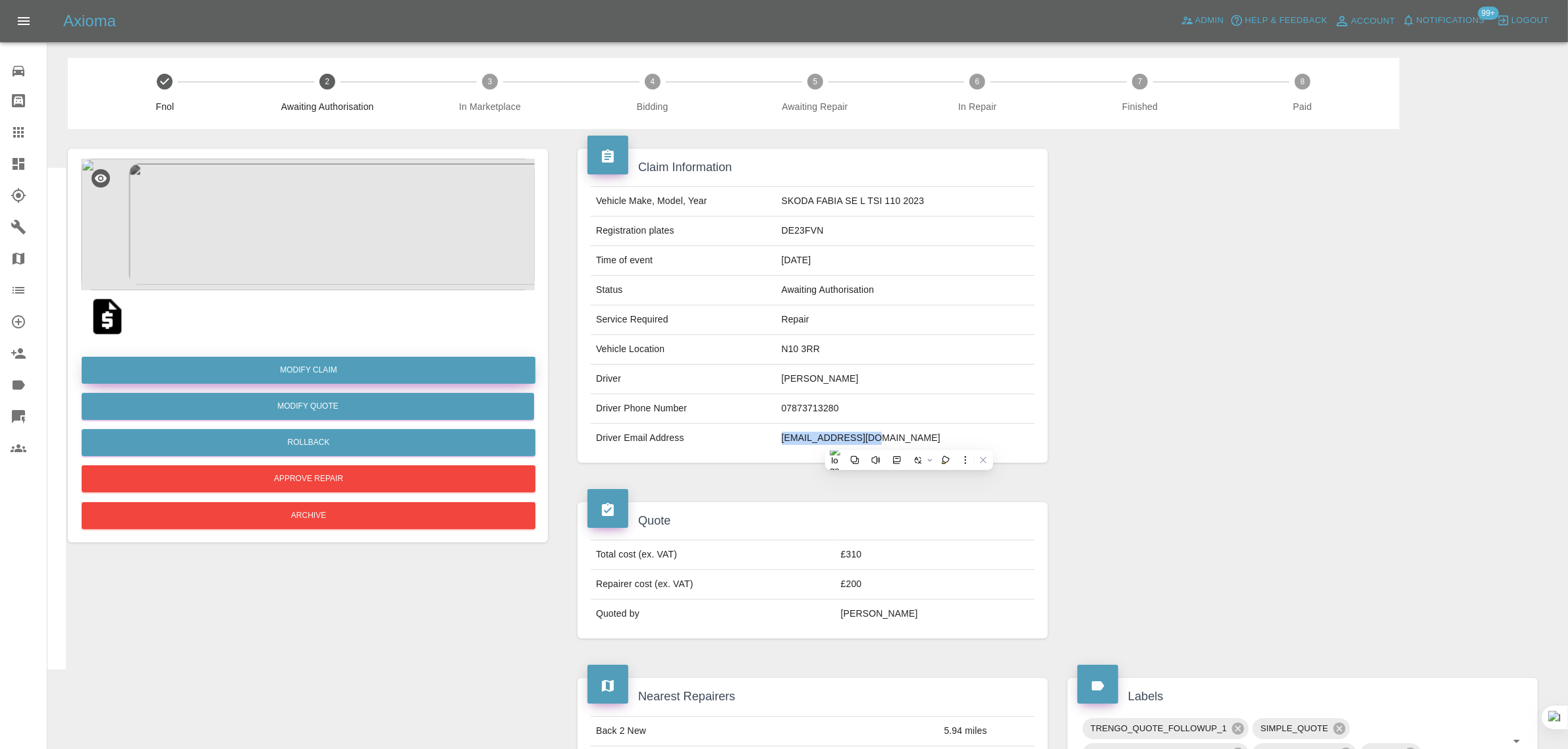
click at [324, 376] on link "Modify Claim" at bounding box center [308, 370] width 454 height 27
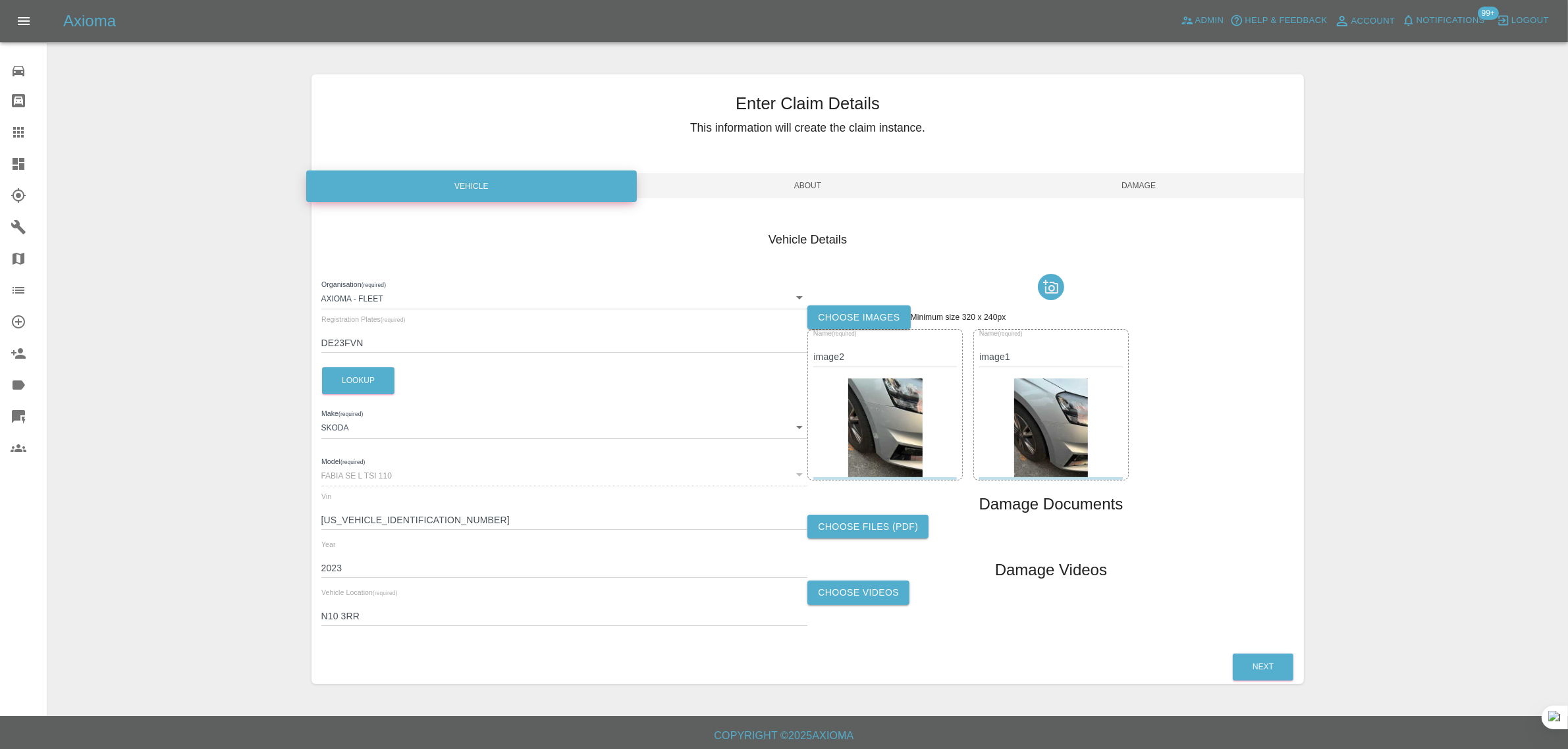
click at [837, 186] on span "About" at bounding box center [808, 186] width 331 height 25
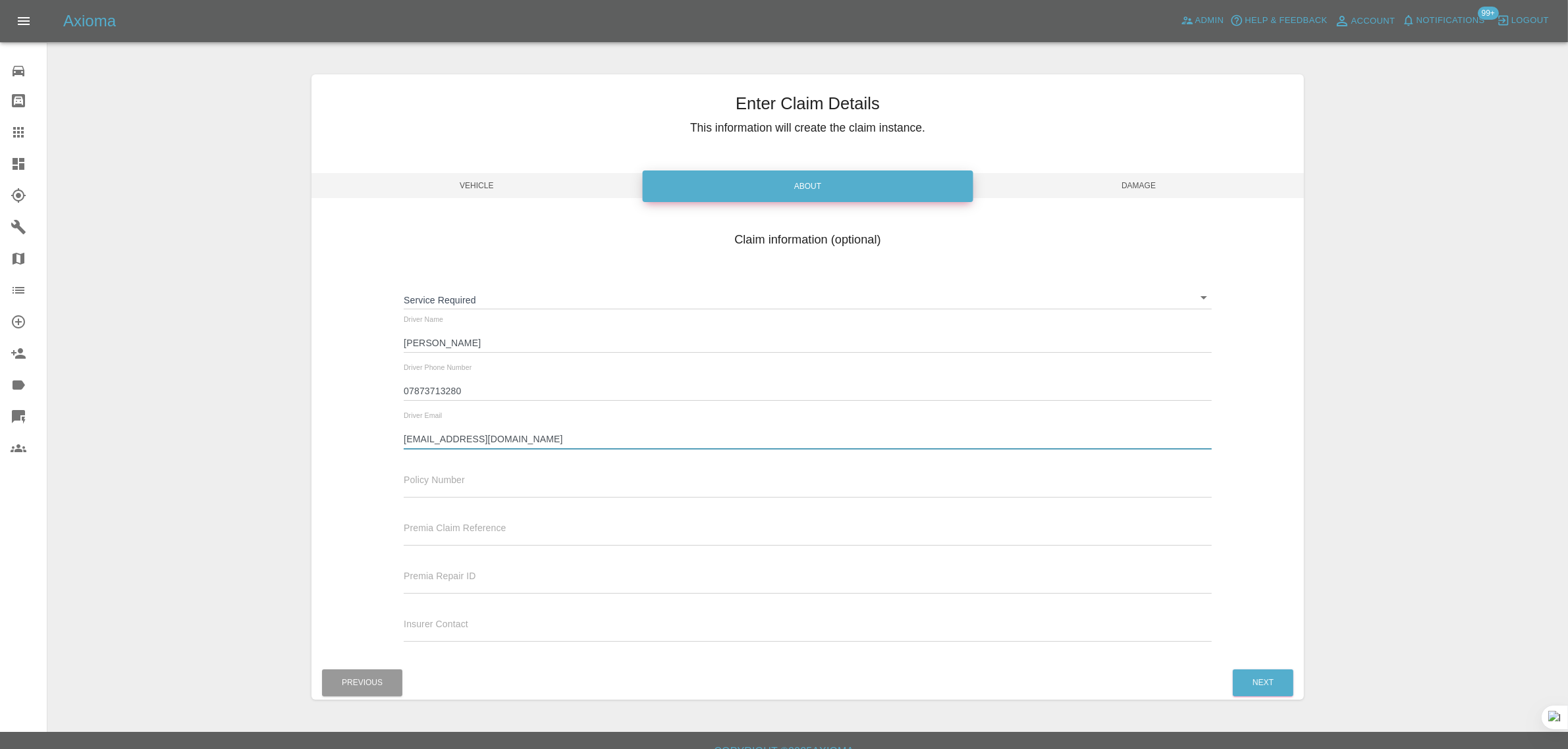
drag, startPoint x: 509, startPoint y: 435, endPoint x: 354, endPoint y: 413, distance: 156.6
click at [354, 413] on div "Claim information (optional) Service Required ​ Driver Name Amor Wong Driver Ph…" at bounding box center [808, 438] width 993 height 429
paste input "elle.newton4@nhs.net"
type input "elle.newton4@nhs.net"
click at [1134, 178] on span "Damage" at bounding box center [1139, 186] width 331 height 25
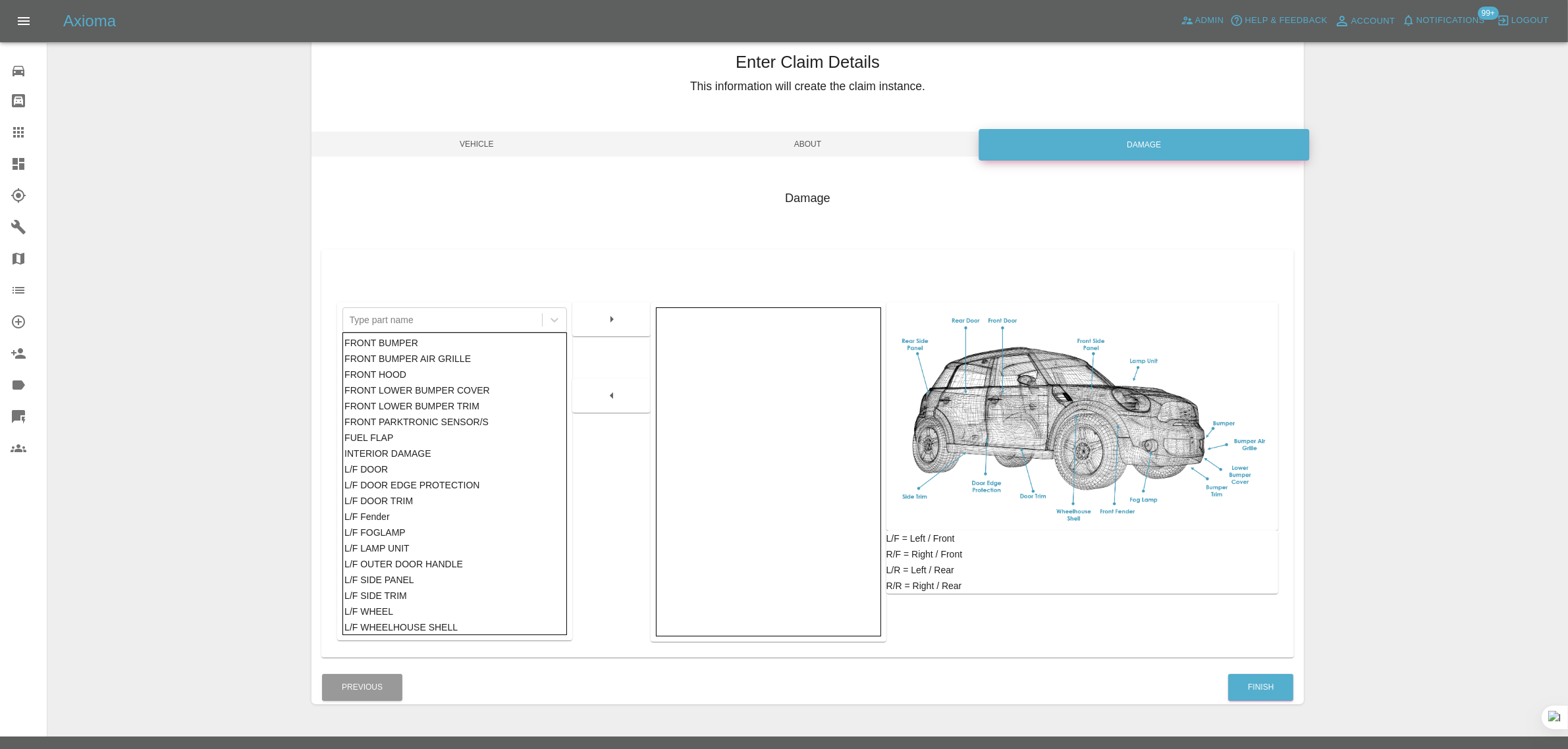
scroll to position [64, 0]
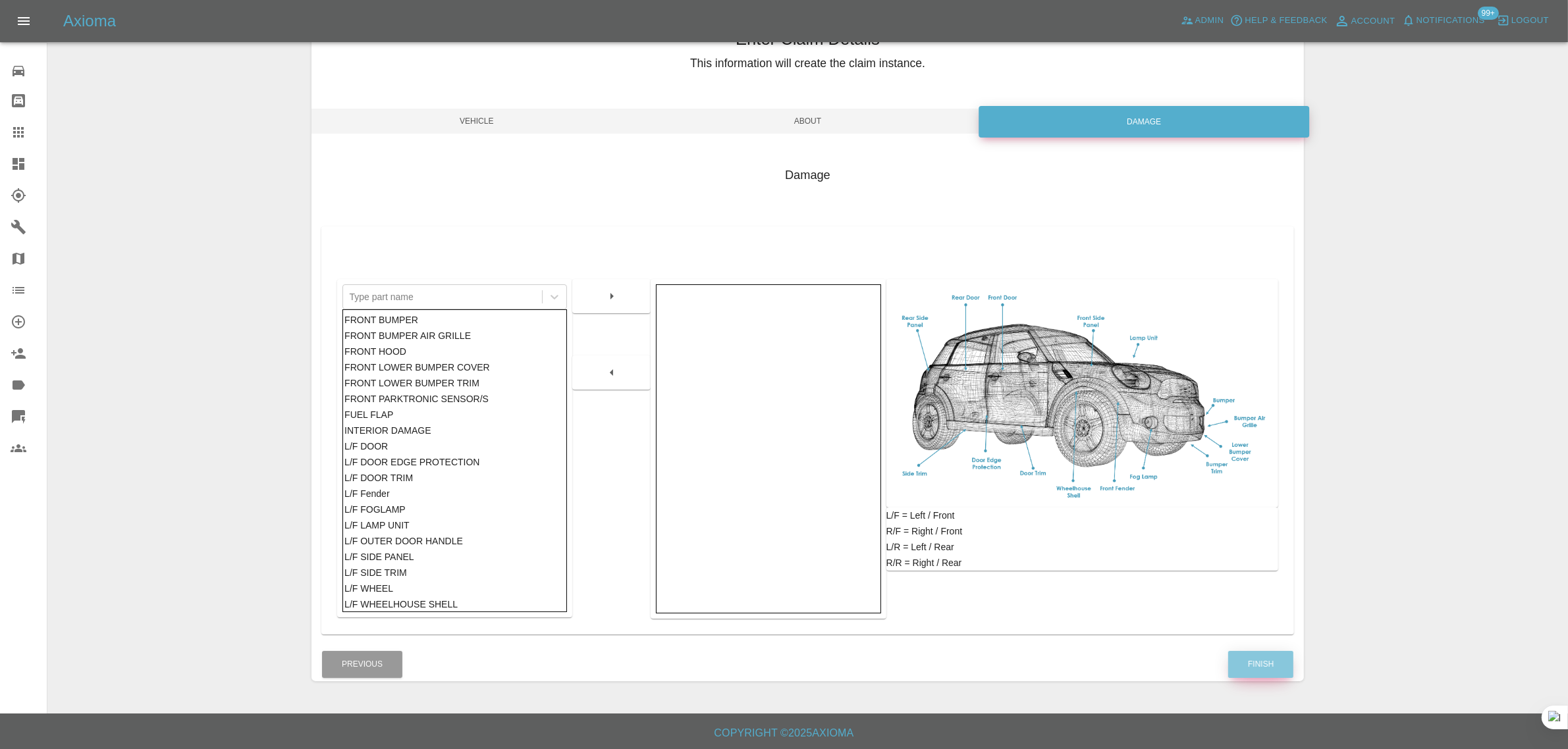
click at [1245, 665] on button "Finish" at bounding box center [1260, 664] width 65 height 27
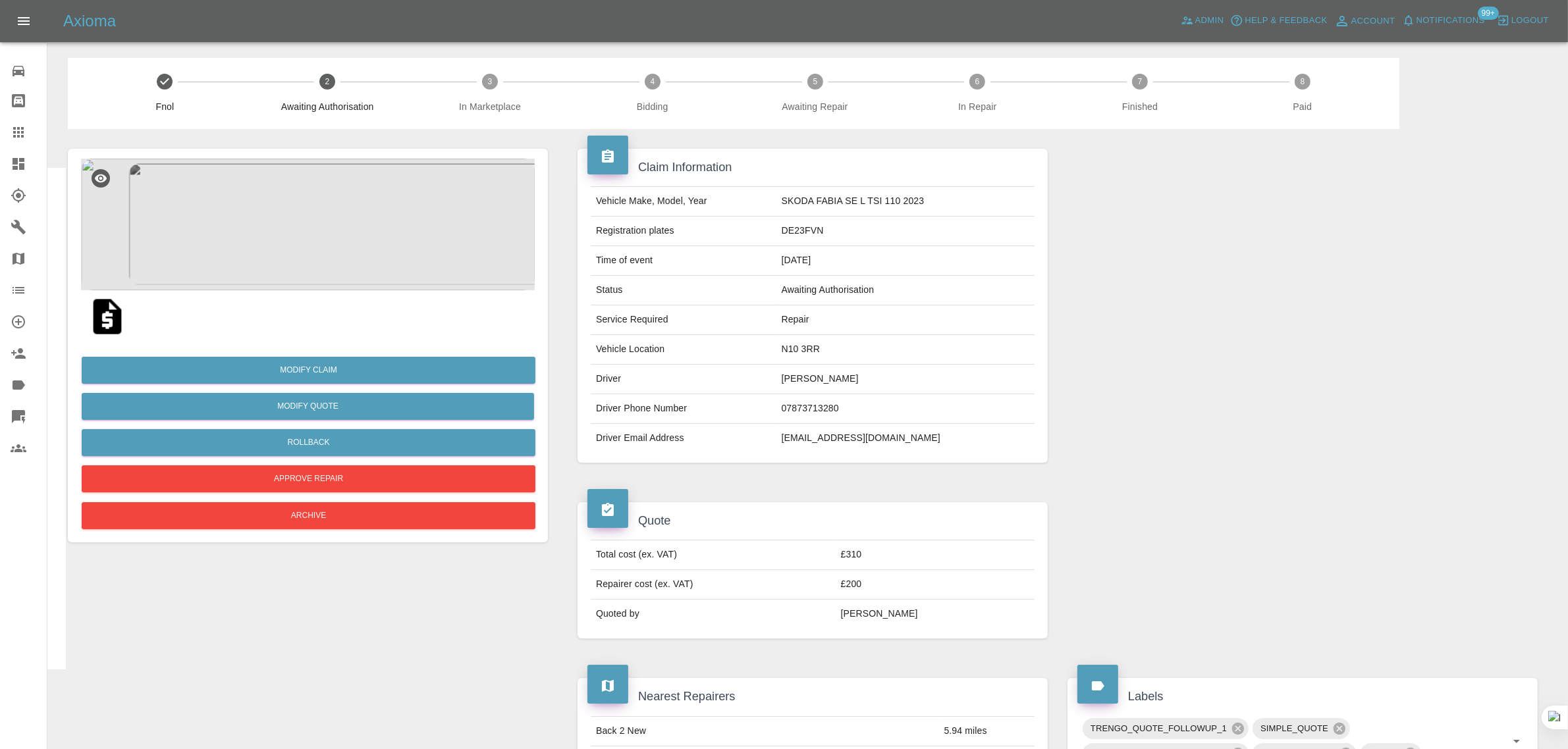
click at [94, 315] on img at bounding box center [107, 316] width 42 height 42
click at [29, 123] on link "Claims" at bounding box center [23, 132] width 47 height 32
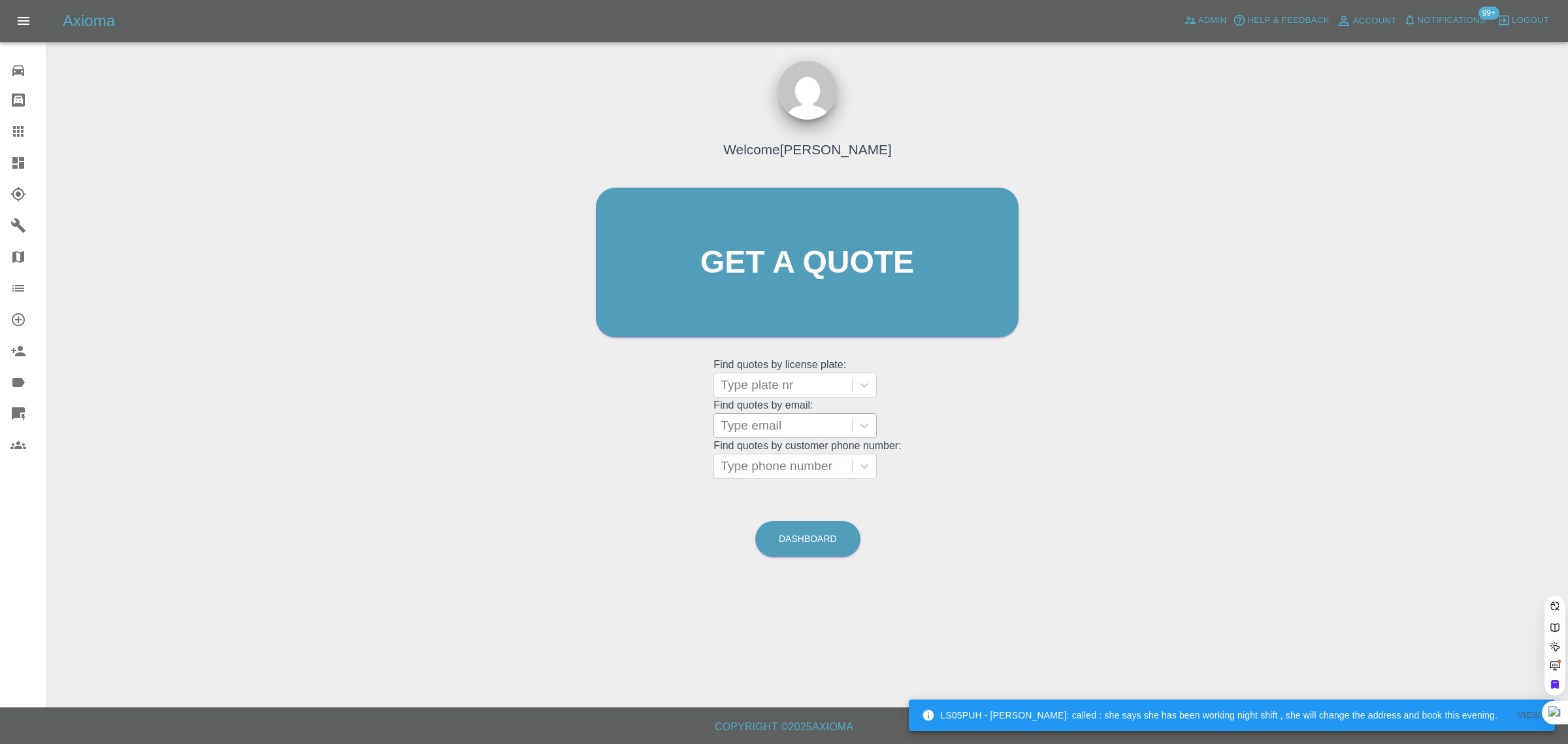
click at [778, 426] on div at bounding box center [783, 426] width 125 height 19
paste input "sharronbrookes19@gmail.com"
type input "sharronbrookes19@gmail.com"
click at [763, 465] on div "NJ18VEP, Bidding" at bounding box center [796, 459] width 163 height 27
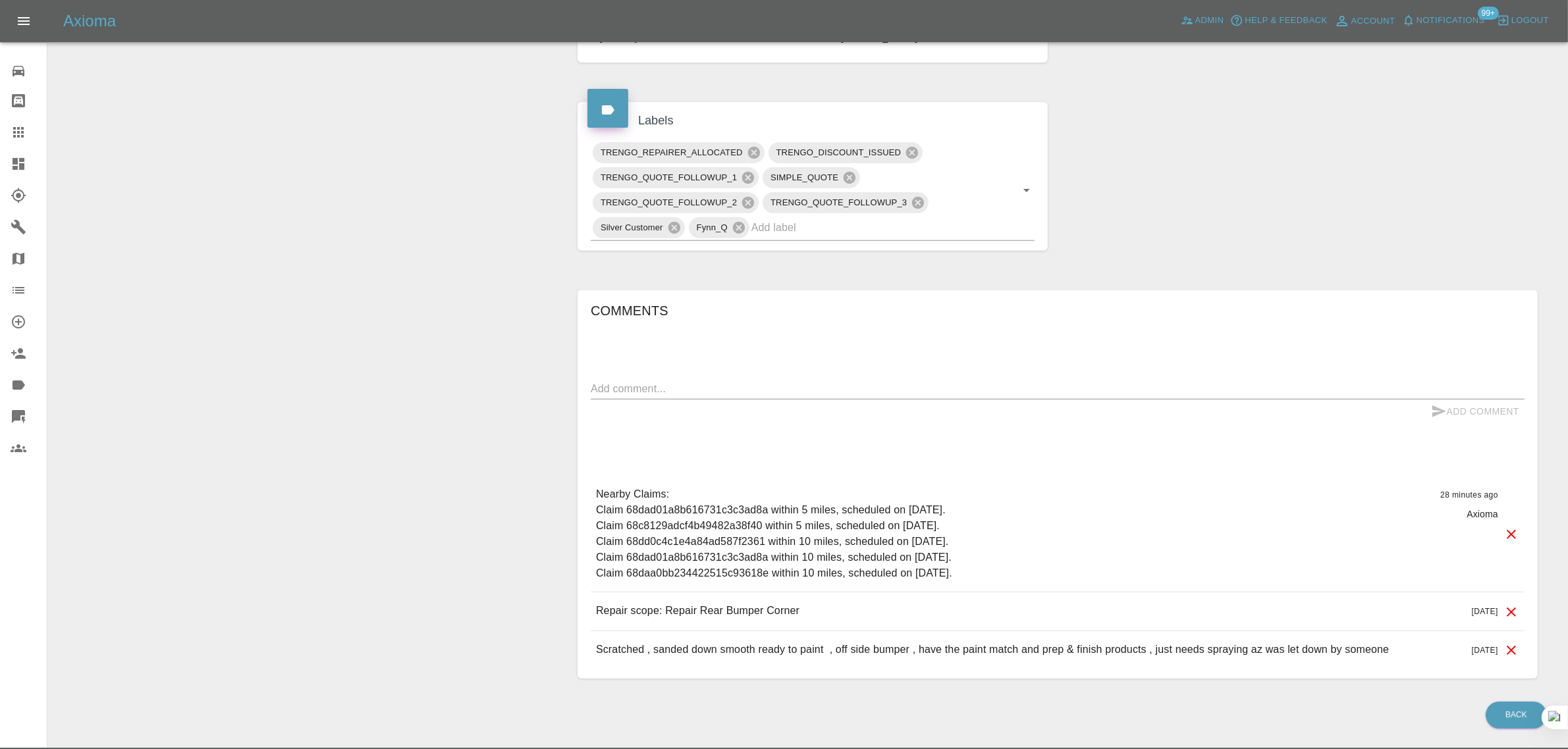
scroll to position [82, 0]
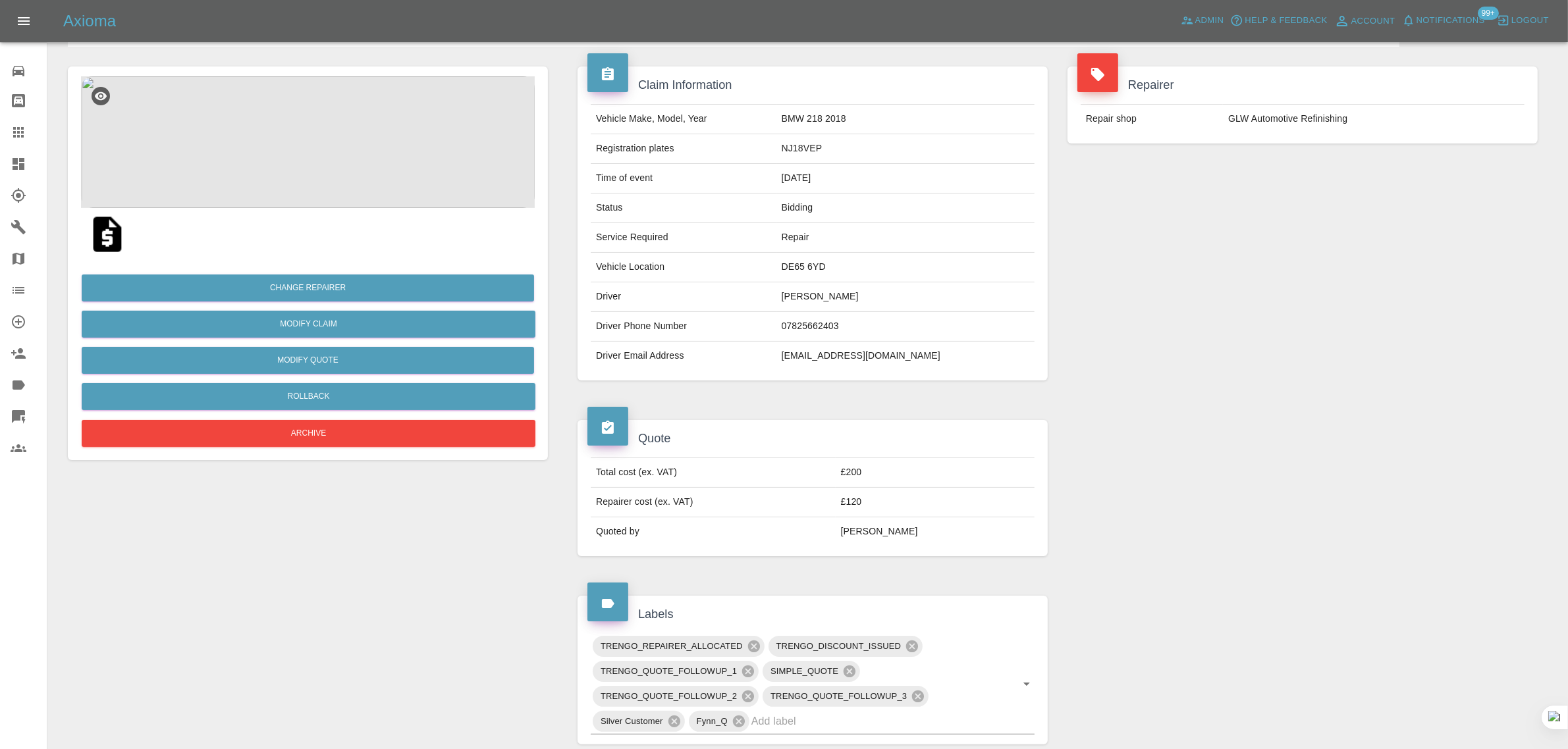
click at [100, 228] on img at bounding box center [107, 234] width 42 height 42
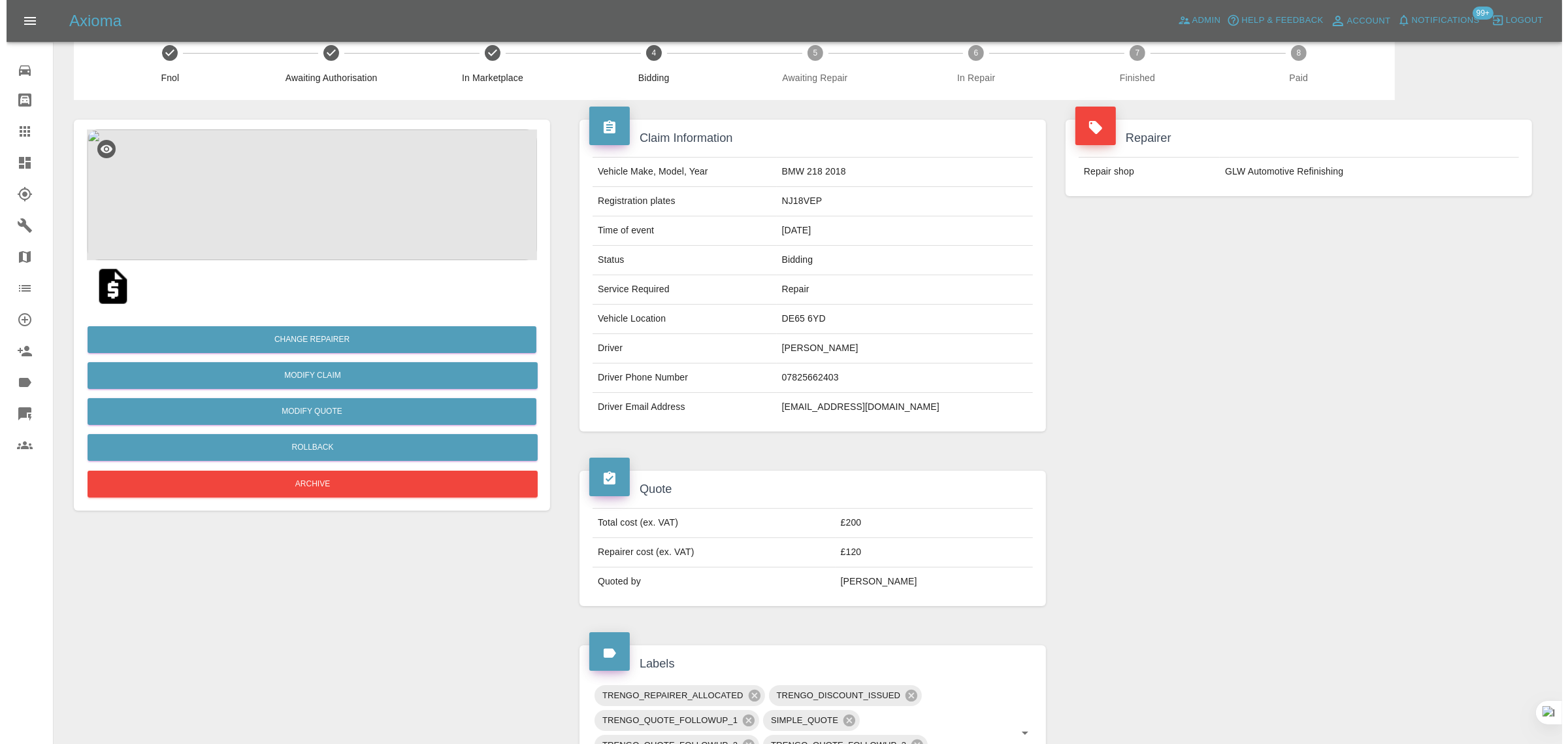
scroll to position [0, 0]
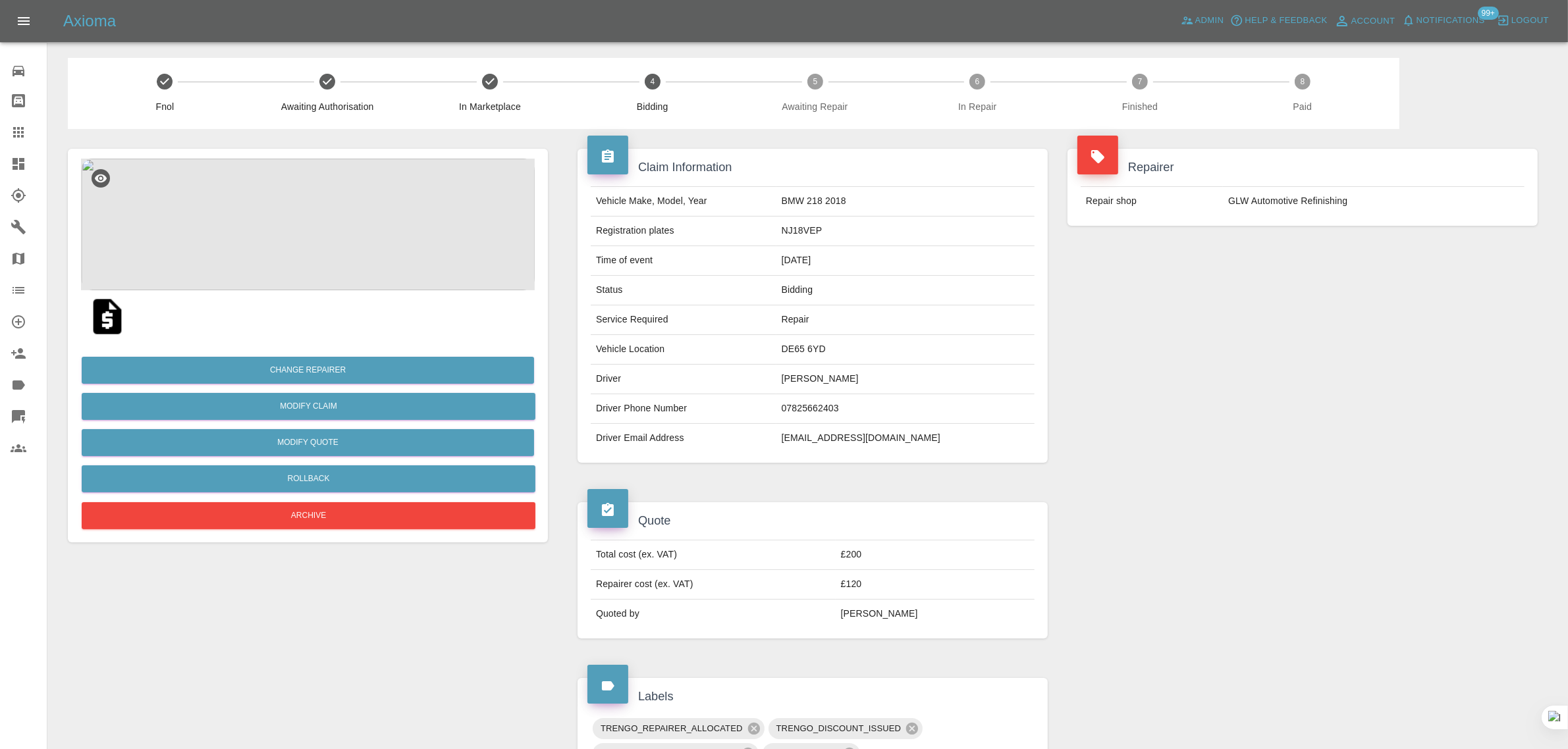
click at [25, 126] on icon at bounding box center [19, 132] width 16 height 16
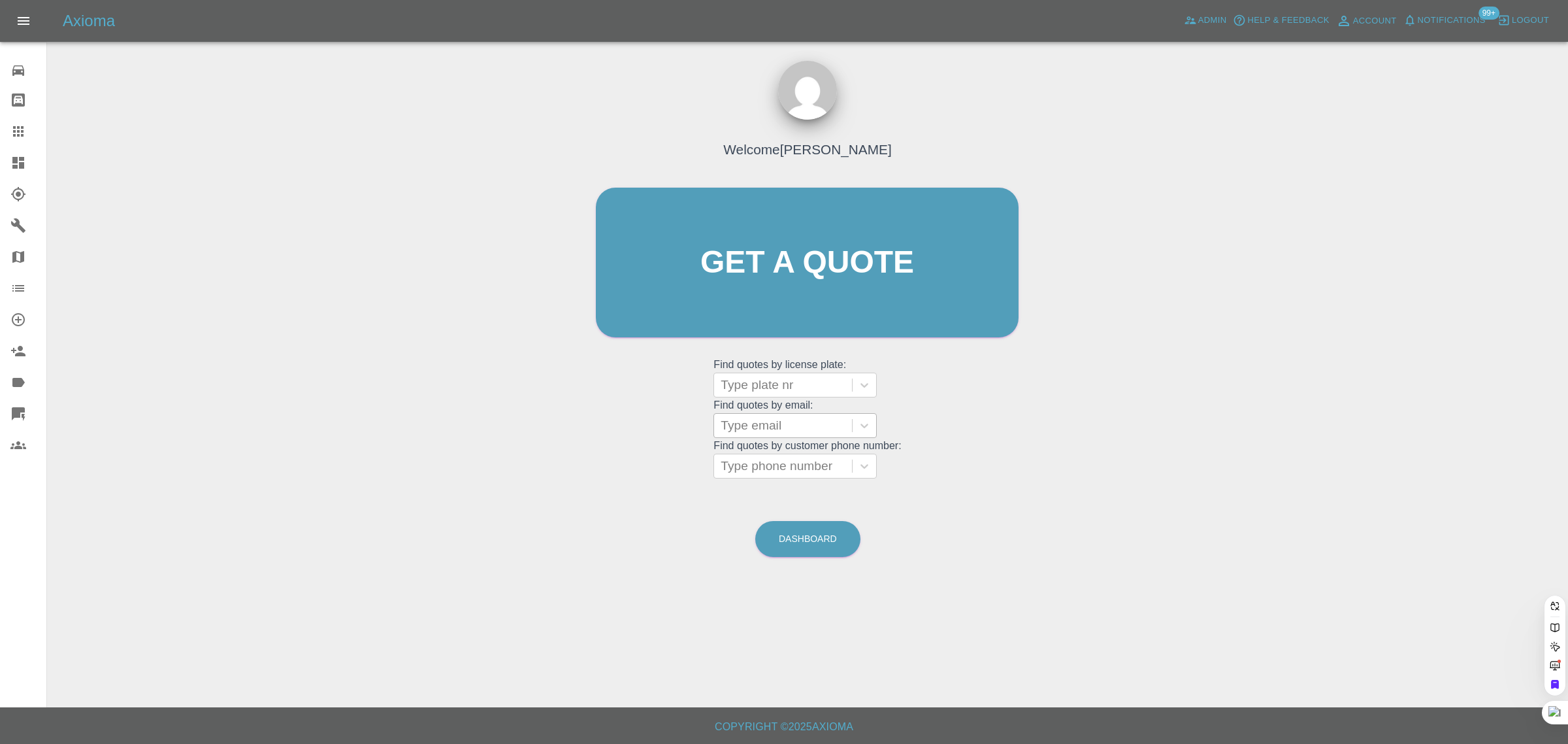
click at [766, 420] on div at bounding box center [783, 426] width 125 height 19
paste input "derek.woodhead1@gmail.com"
type input "derek.woodhead1@gmail.com"
click at [772, 471] on div "FORD KUGA, Awaiting Authorisation" at bounding box center [796, 467] width 163 height 41
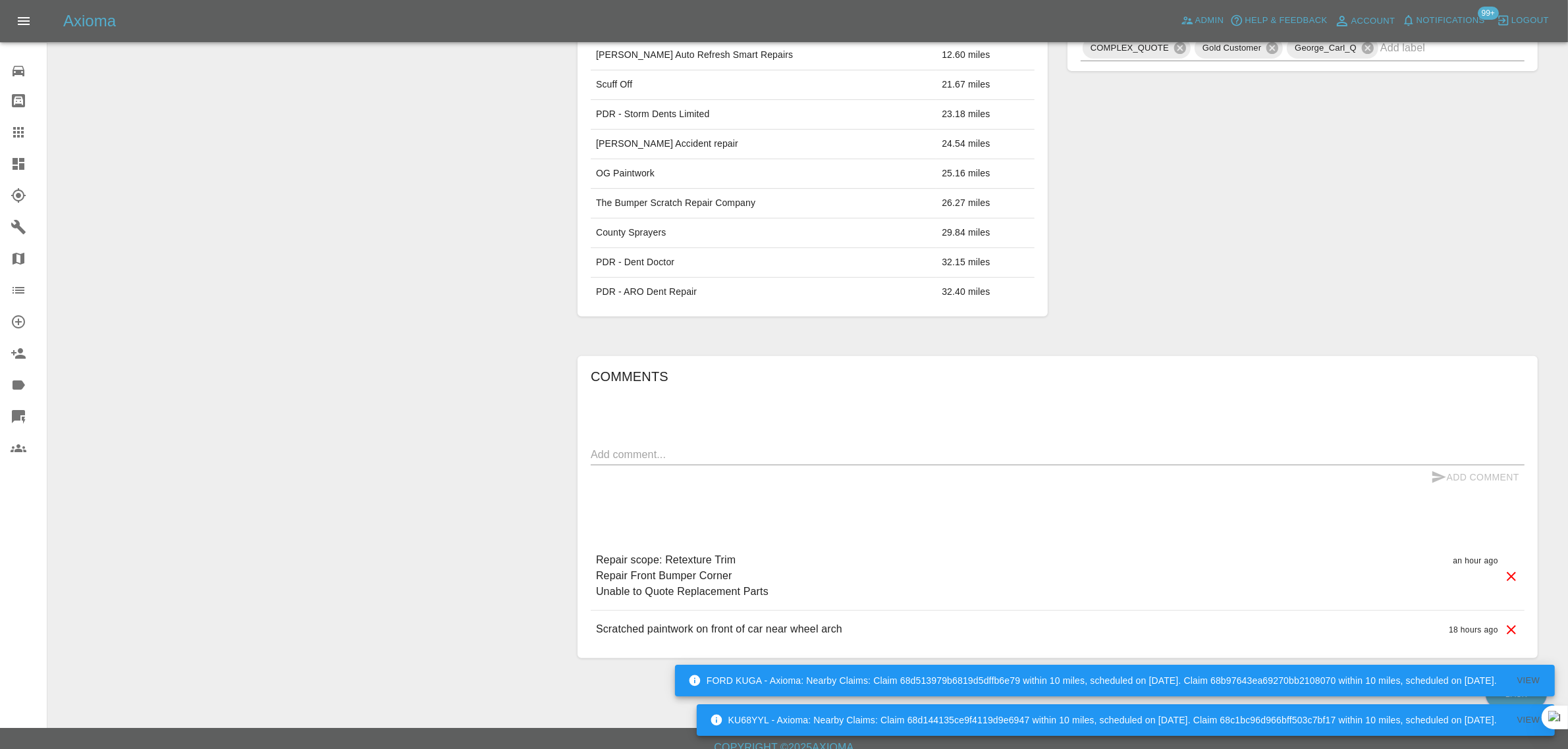
scroll to position [725, 0]
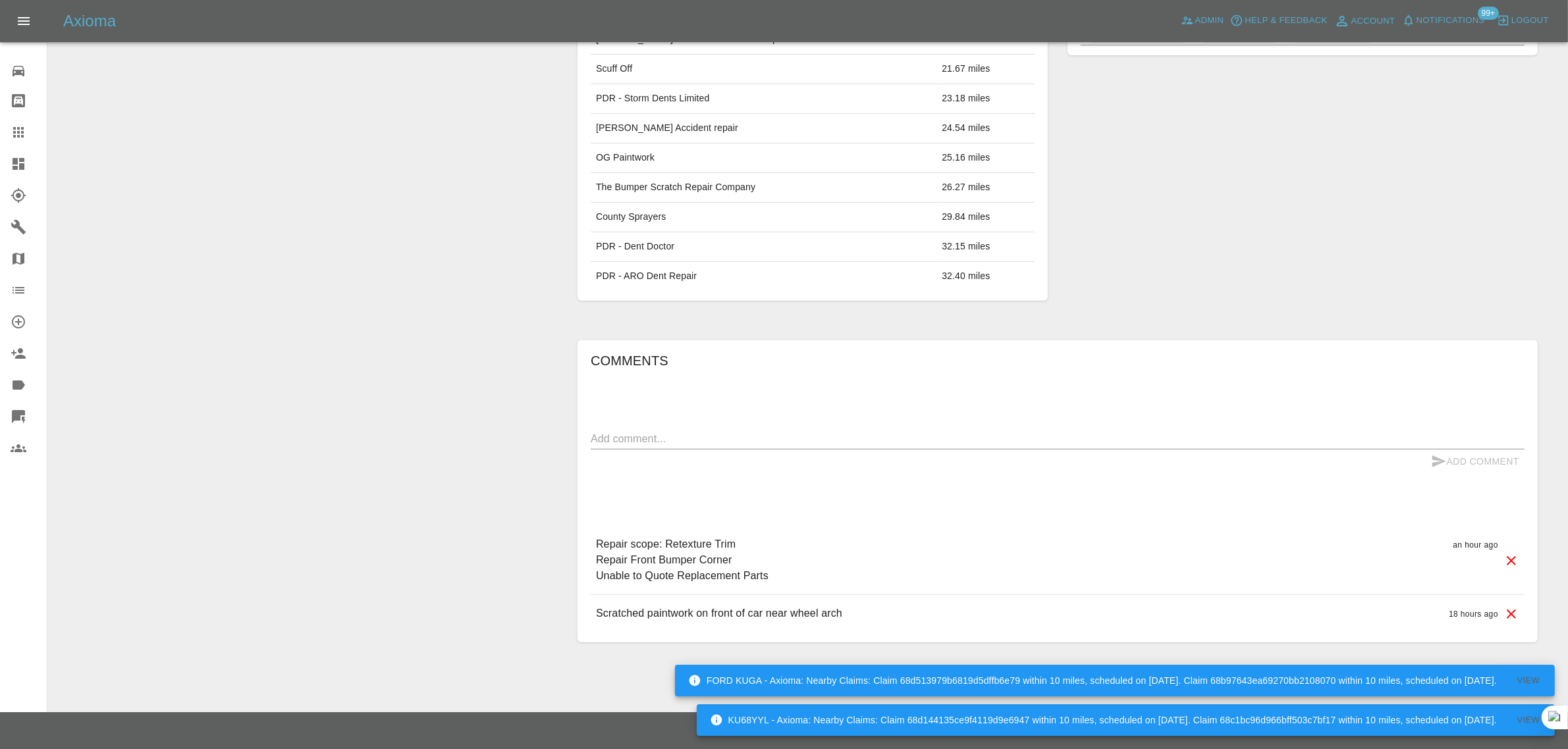
click at [754, 441] on textarea at bounding box center [1057, 438] width 934 height 15
paste textarea "Thank you for your quote today number QT-3UTNOSFF-0001-1 Are you able to do thi…"
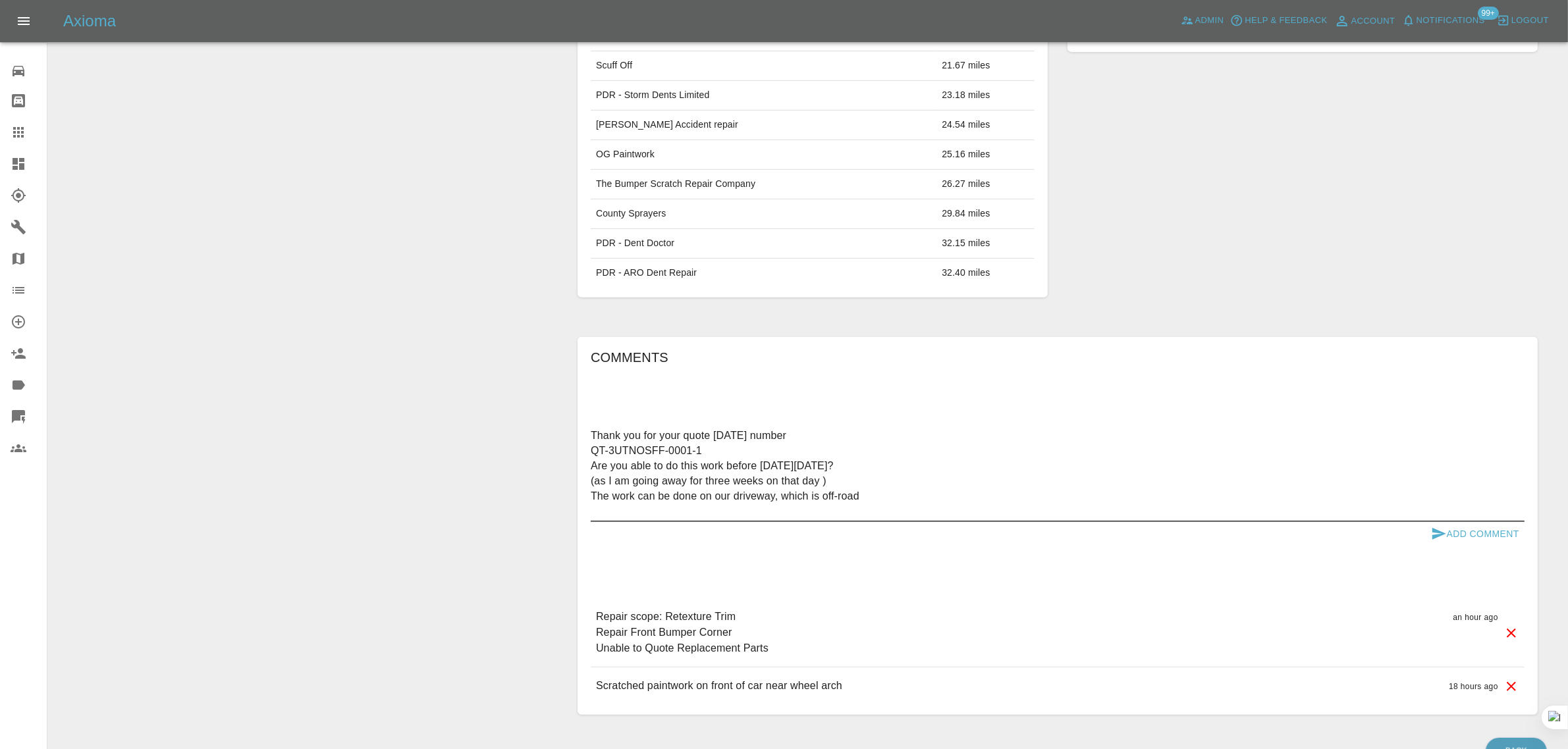
type textarea "Thank you for your quote today number QT-3UTNOSFF-0001-1 Are you able to do thi…"
click at [1485, 534] on button "Add Comment" at bounding box center [1475, 534] width 99 height 25
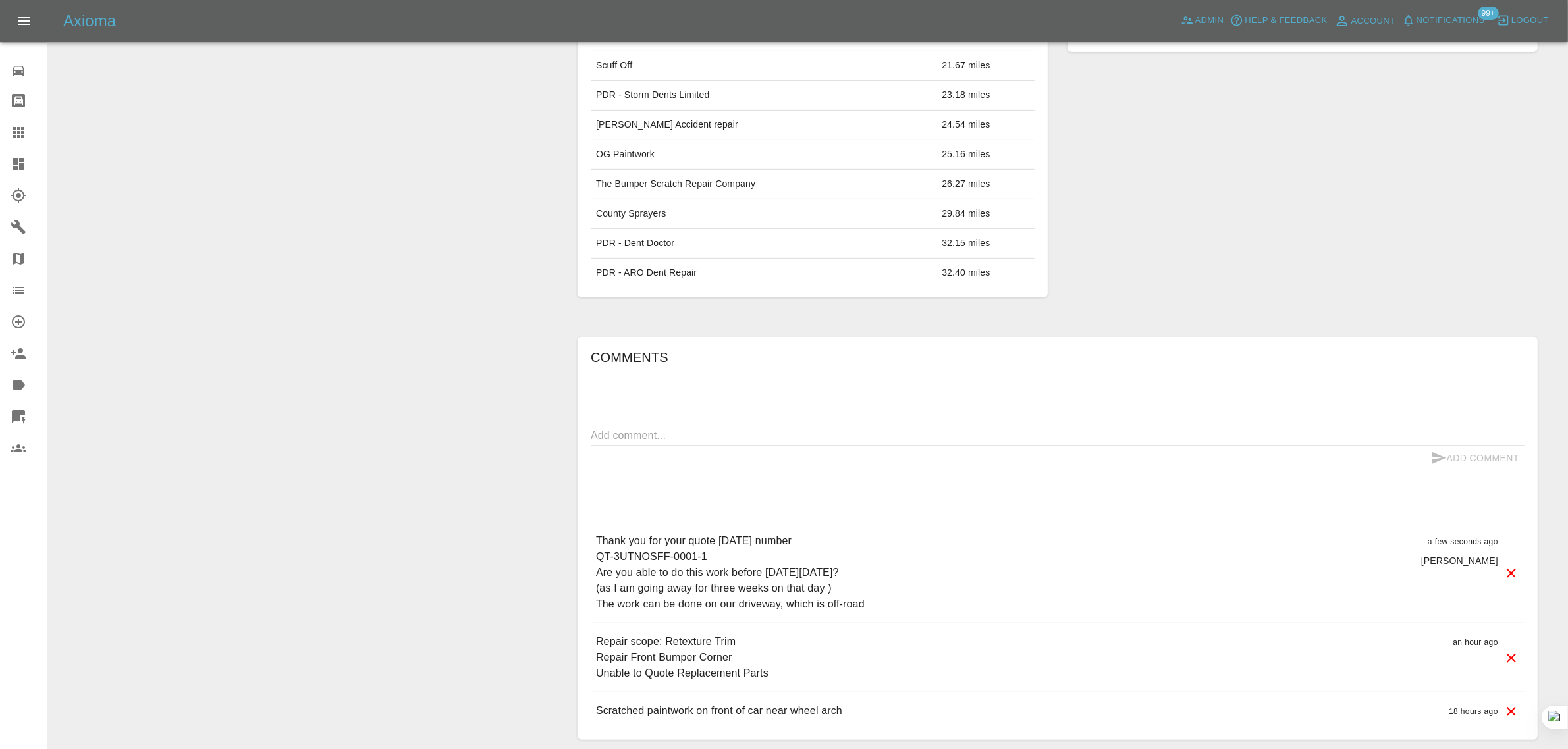
scroll to position [149, 0]
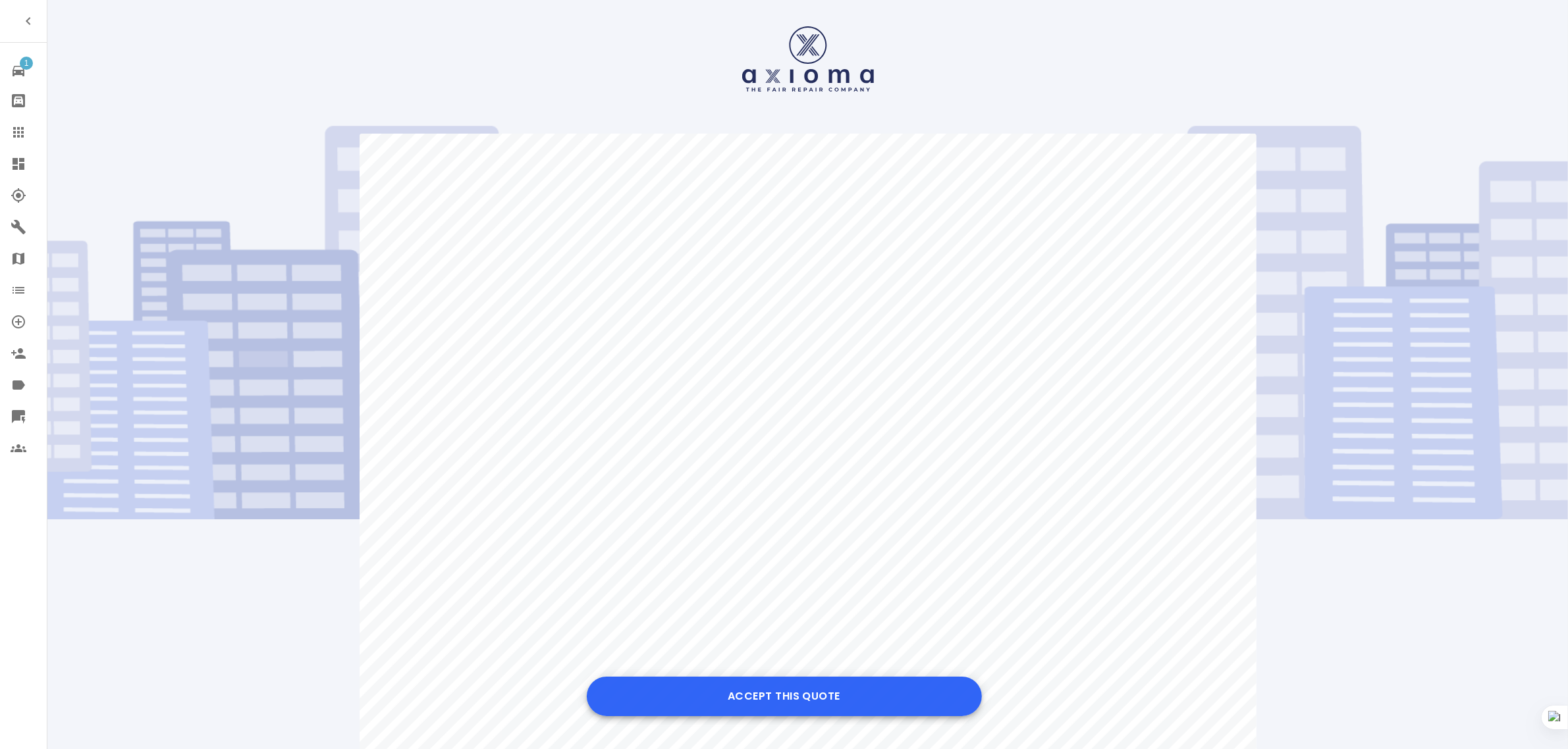
click at [764, 698] on button "Accept this Quote" at bounding box center [784, 696] width 395 height 40
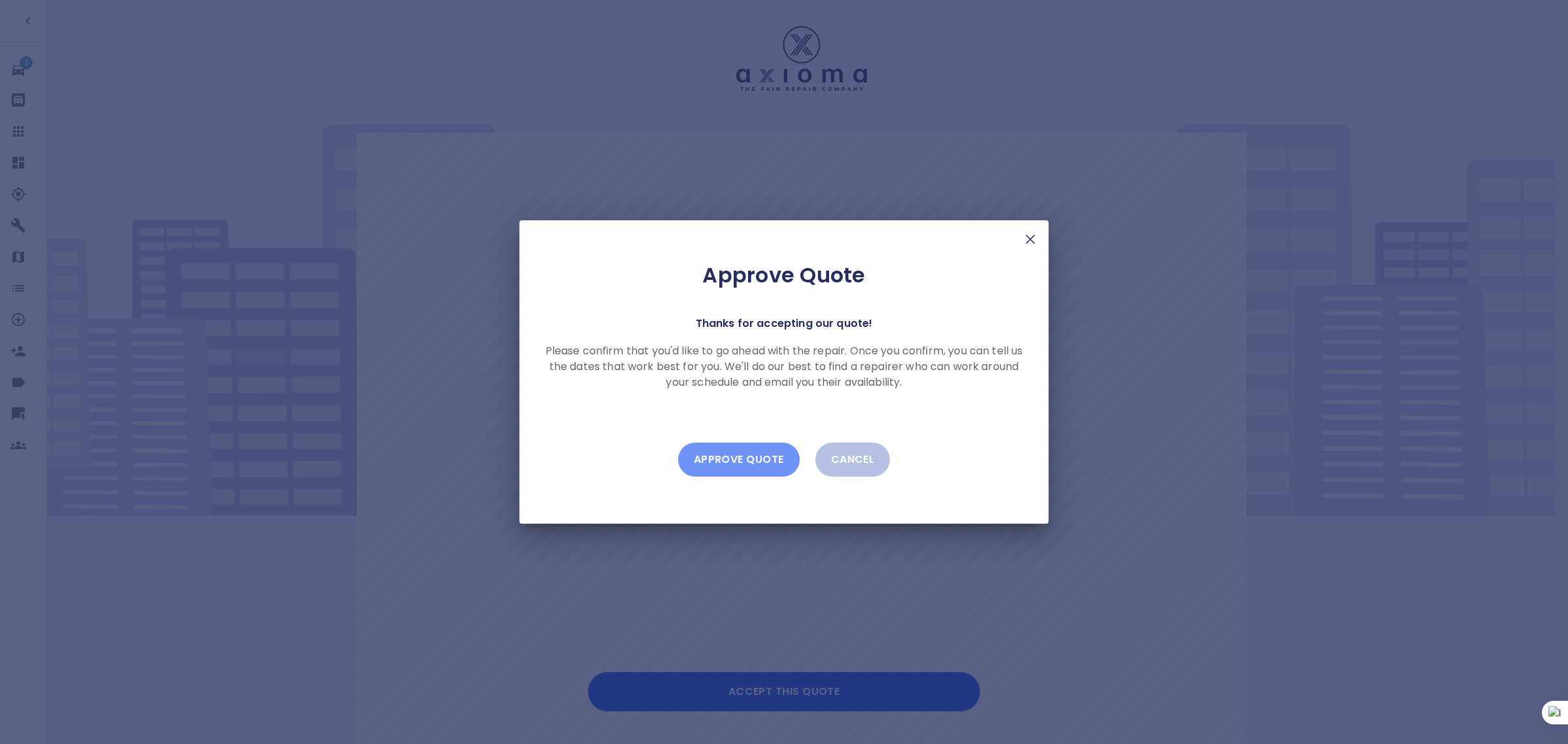
click at [736, 467] on button "Approve Quote" at bounding box center [739, 459] width 121 height 34
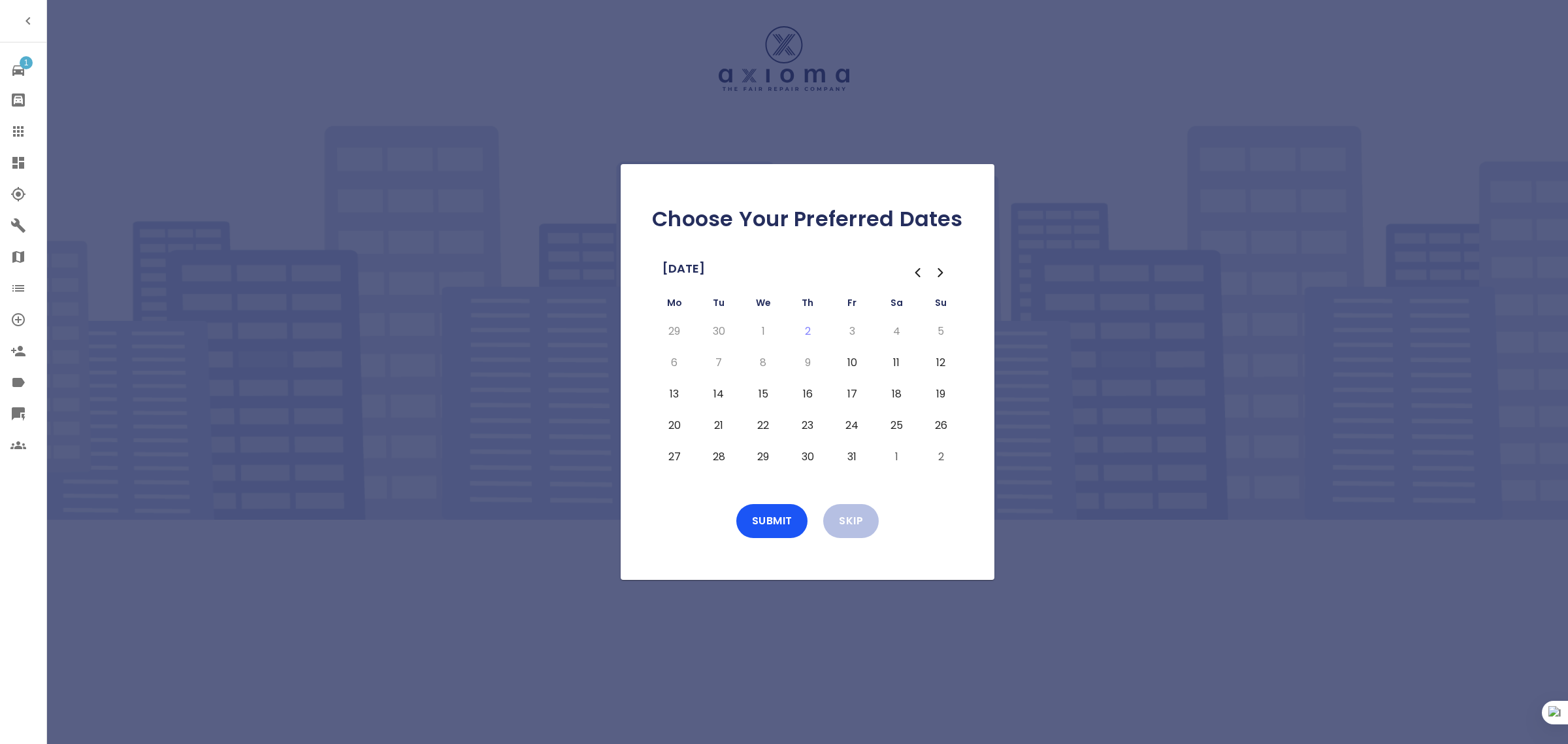
click at [853, 368] on button "10" at bounding box center [852, 363] width 24 height 21
click at [749, 511] on button "Submit" at bounding box center [772, 521] width 72 height 34
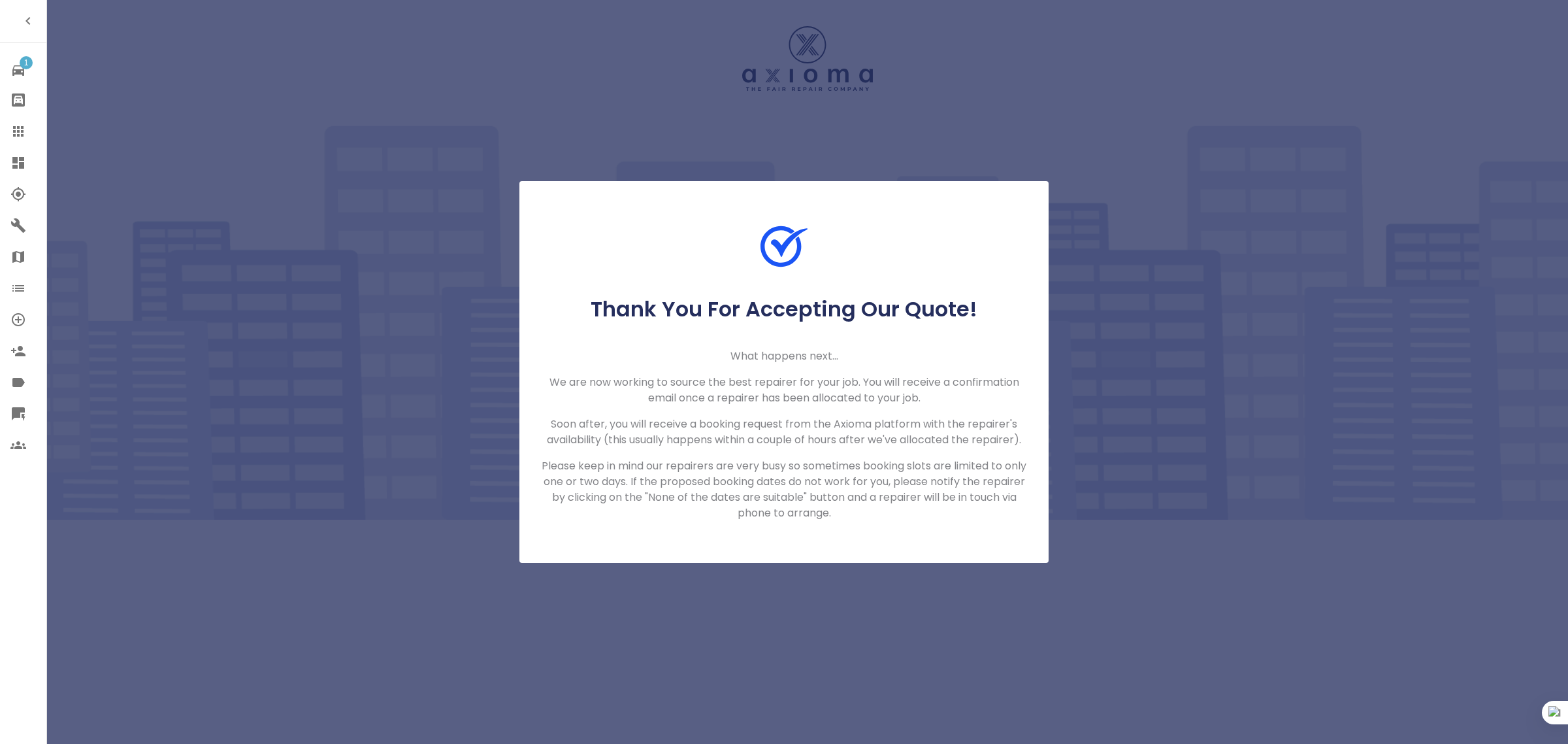
click at [18, 128] on icon at bounding box center [18, 131] width 11 height 11
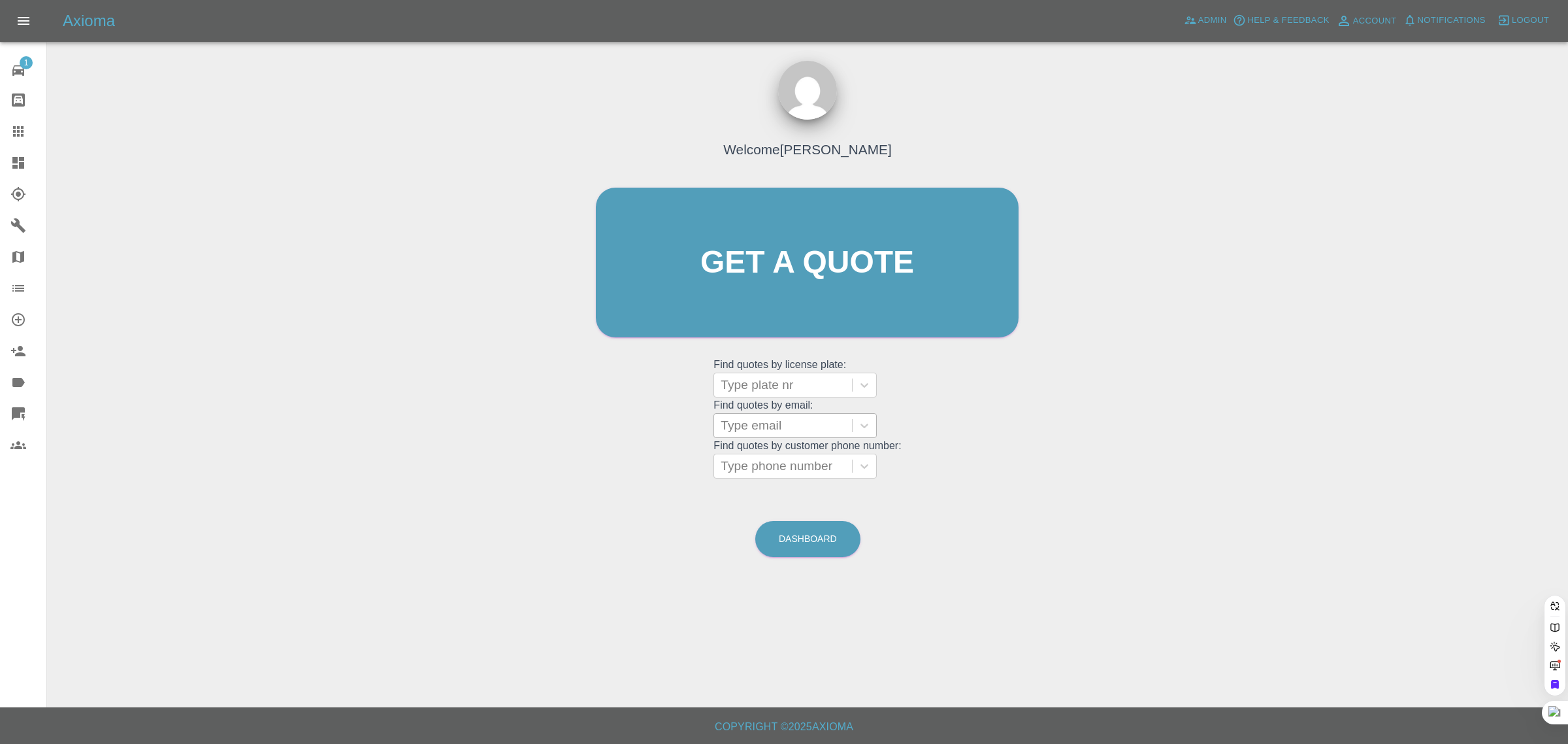
click at [772, 423] on div at bounding box center [783, 426] width 125 height 19
paste input "davetribe@gmail.com"
type input "davetribe@gmail.com"
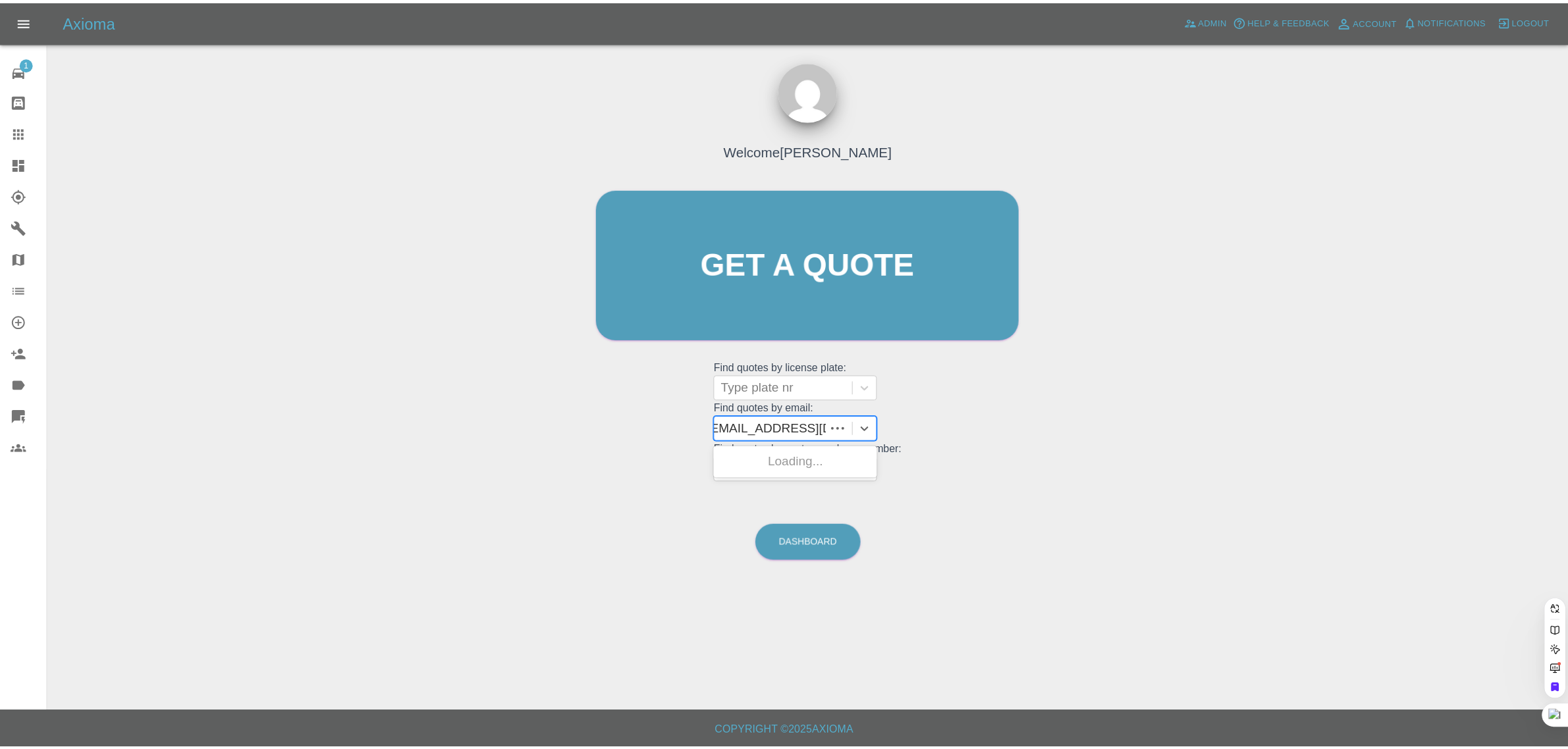
scroll to position [0, 0]
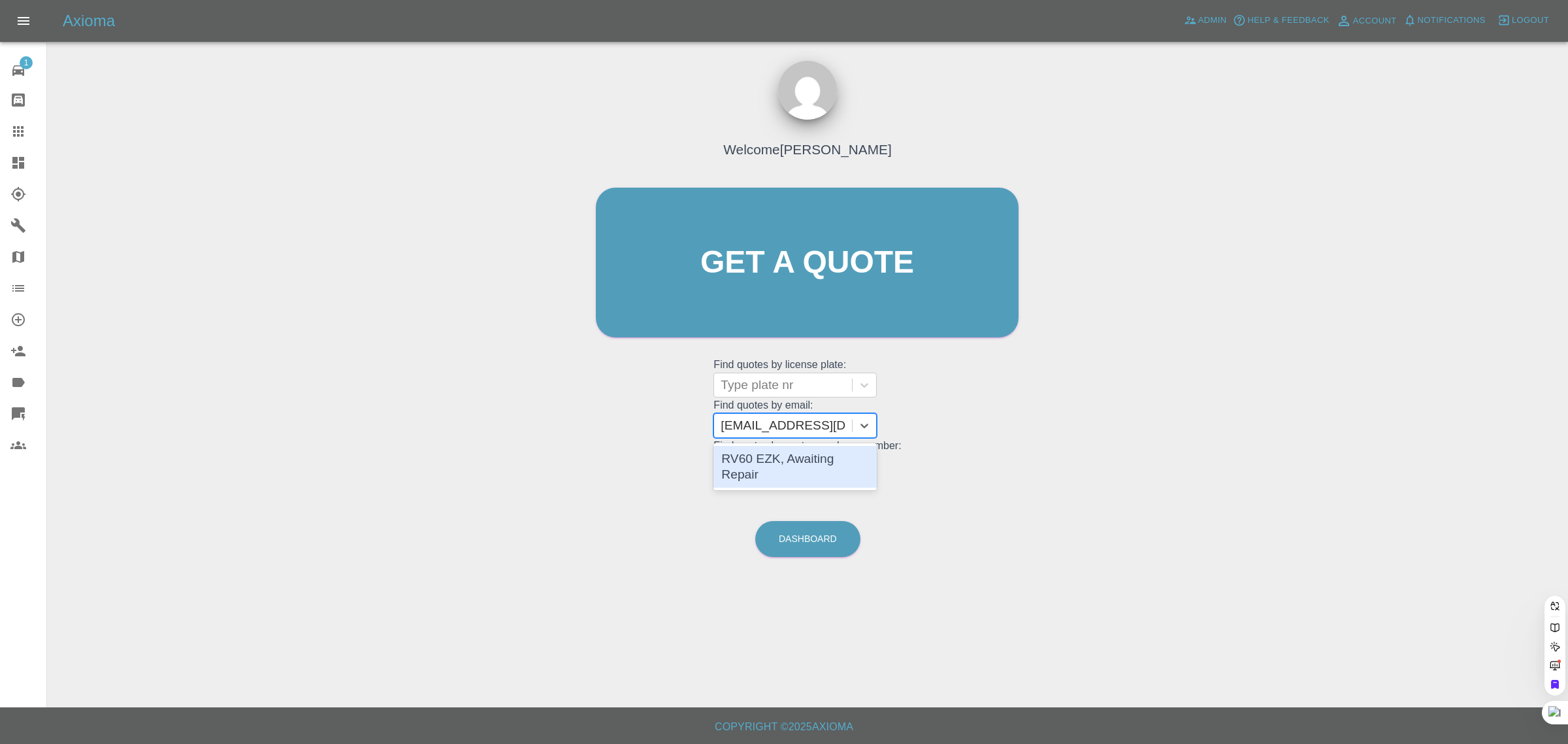
click at [766, 472] on div "RV60 EZK, Awaiting Repair" at bounding box center [796, 467] width 163 height 41
click at [772, 459] on div at bounding box center [783, 466] width 125 height 19
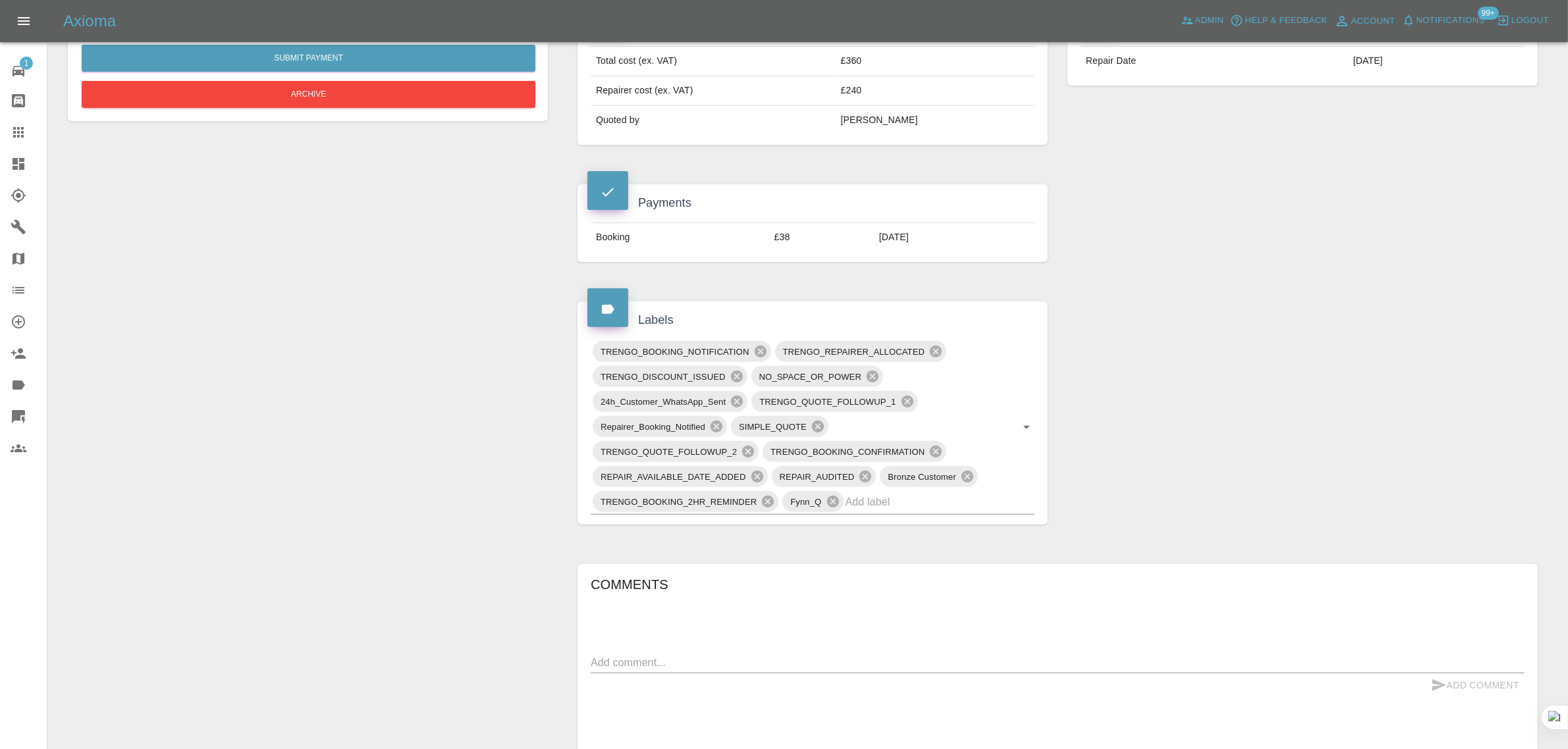
scroll to position [740, 0]
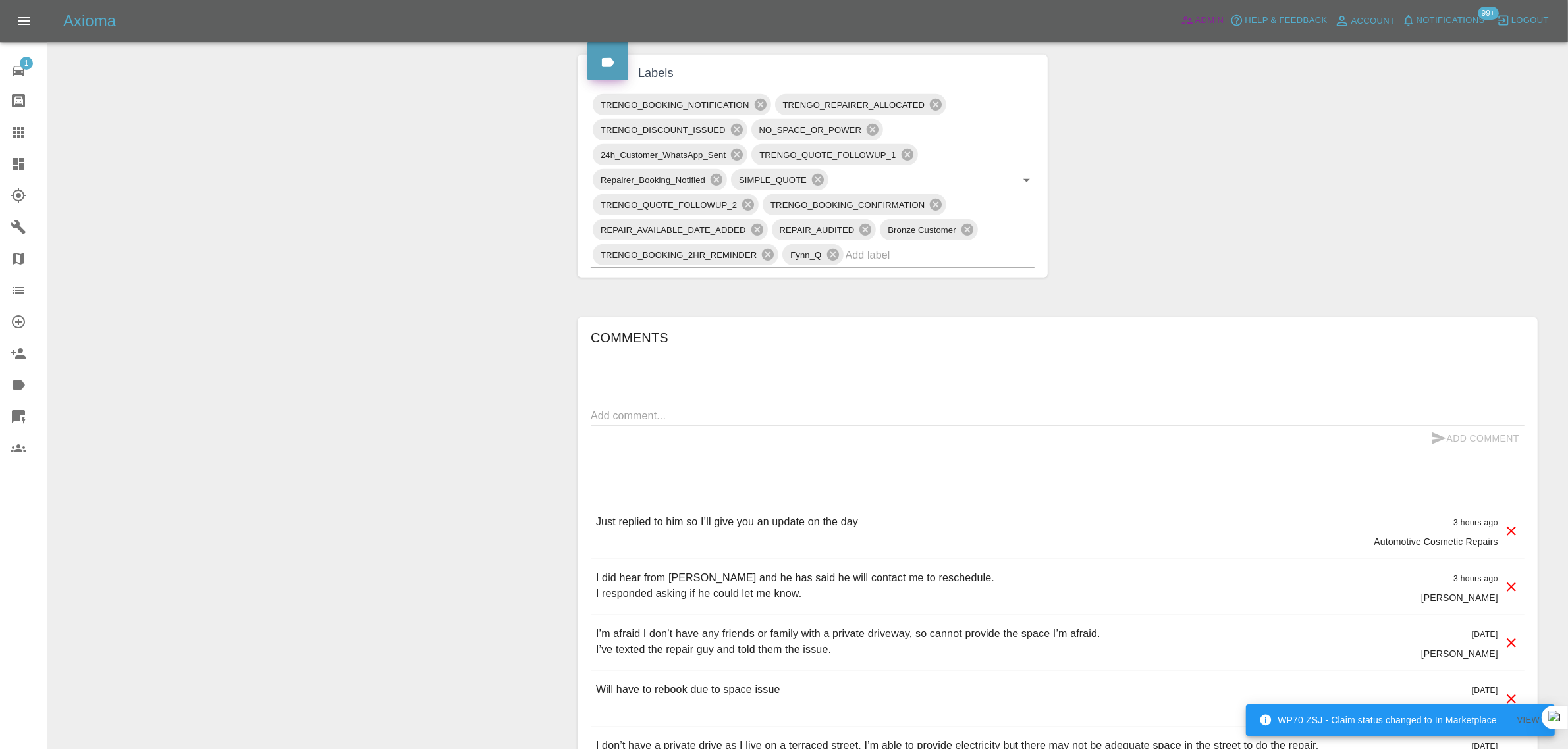
click at [1189, 29] on link "Admin" at bounding box center [1202, 21] width 50 height 21
